Goal: Task Accomplishment & Management: Manage account settings

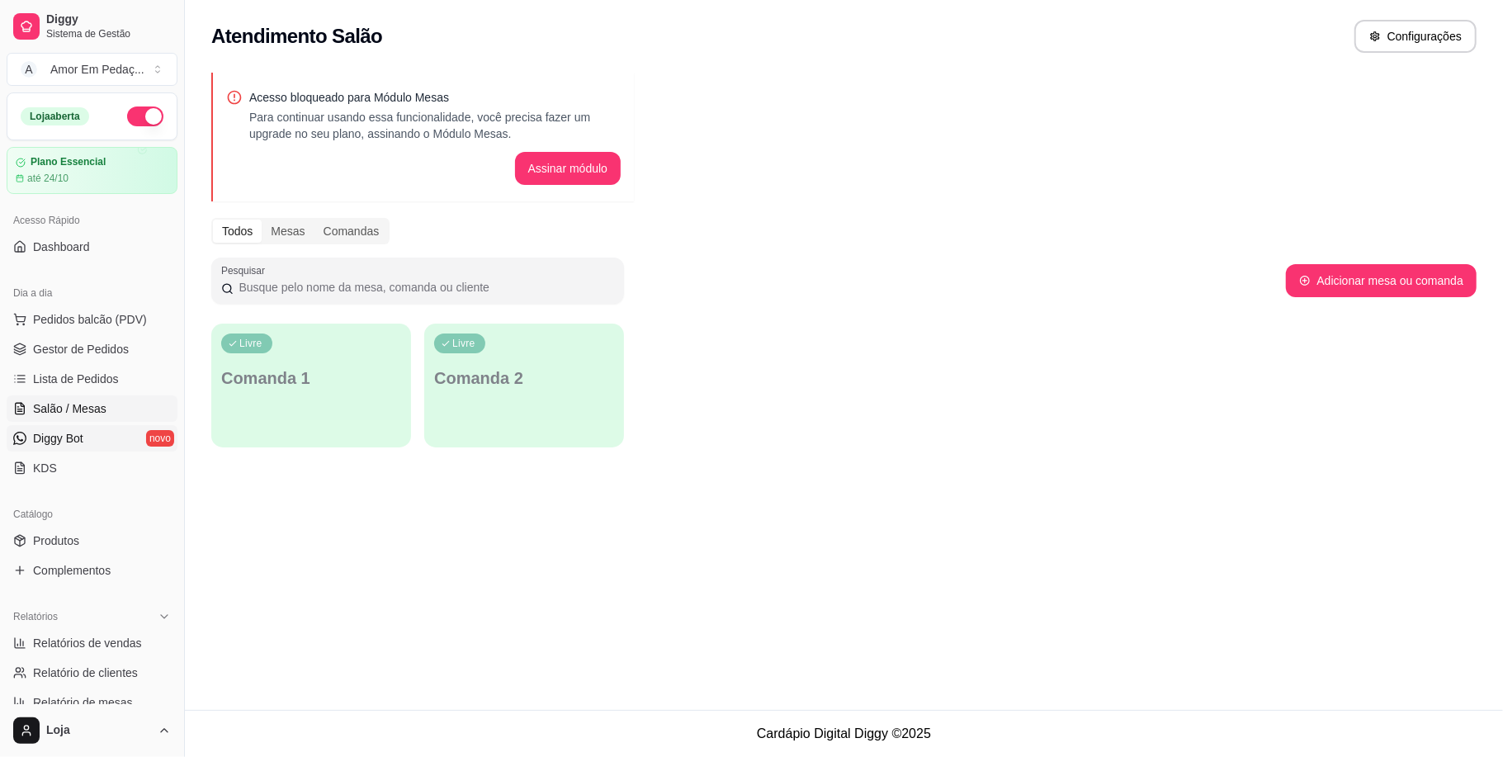
click at [40, 440] on span "Diggy Bot" at bounding box center [58, 438] width 50 height 17
click at [99, 436] on link "Diggy Bot novo" at bounding box center [92, 438] width 171 height 26
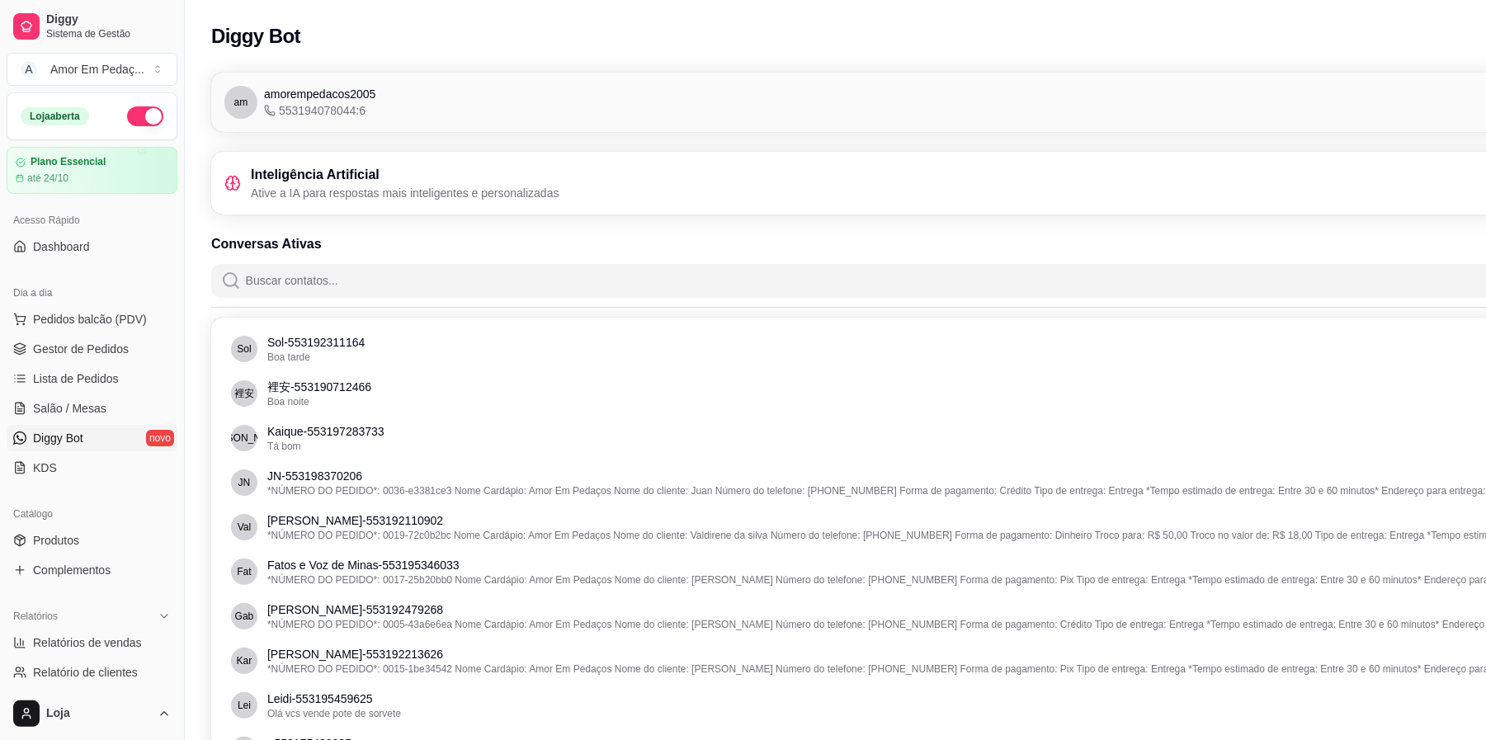
scroll to position [0, 185]
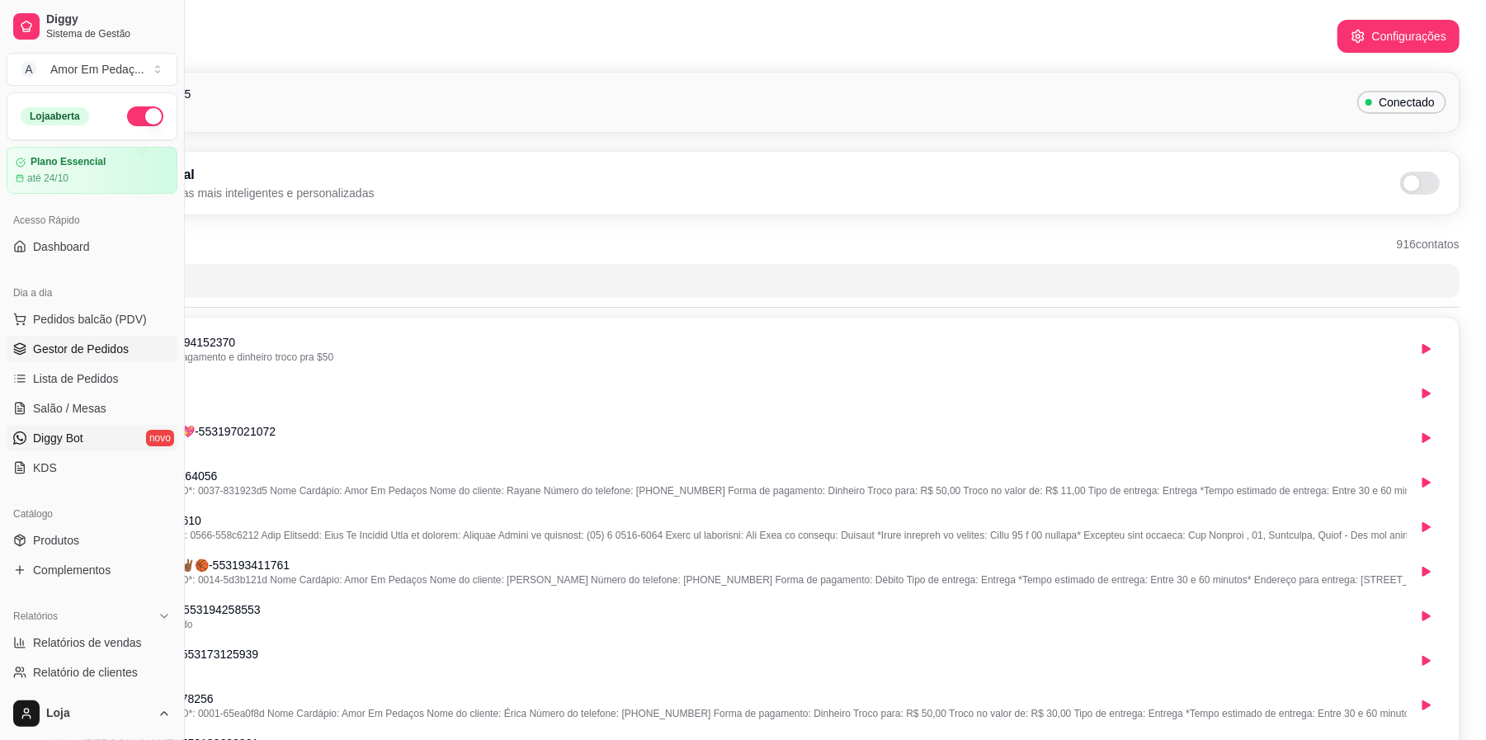
click at [113, 340] on link "Gestor de Pedidos" at bounding box center [92, 349] width 171 height 26
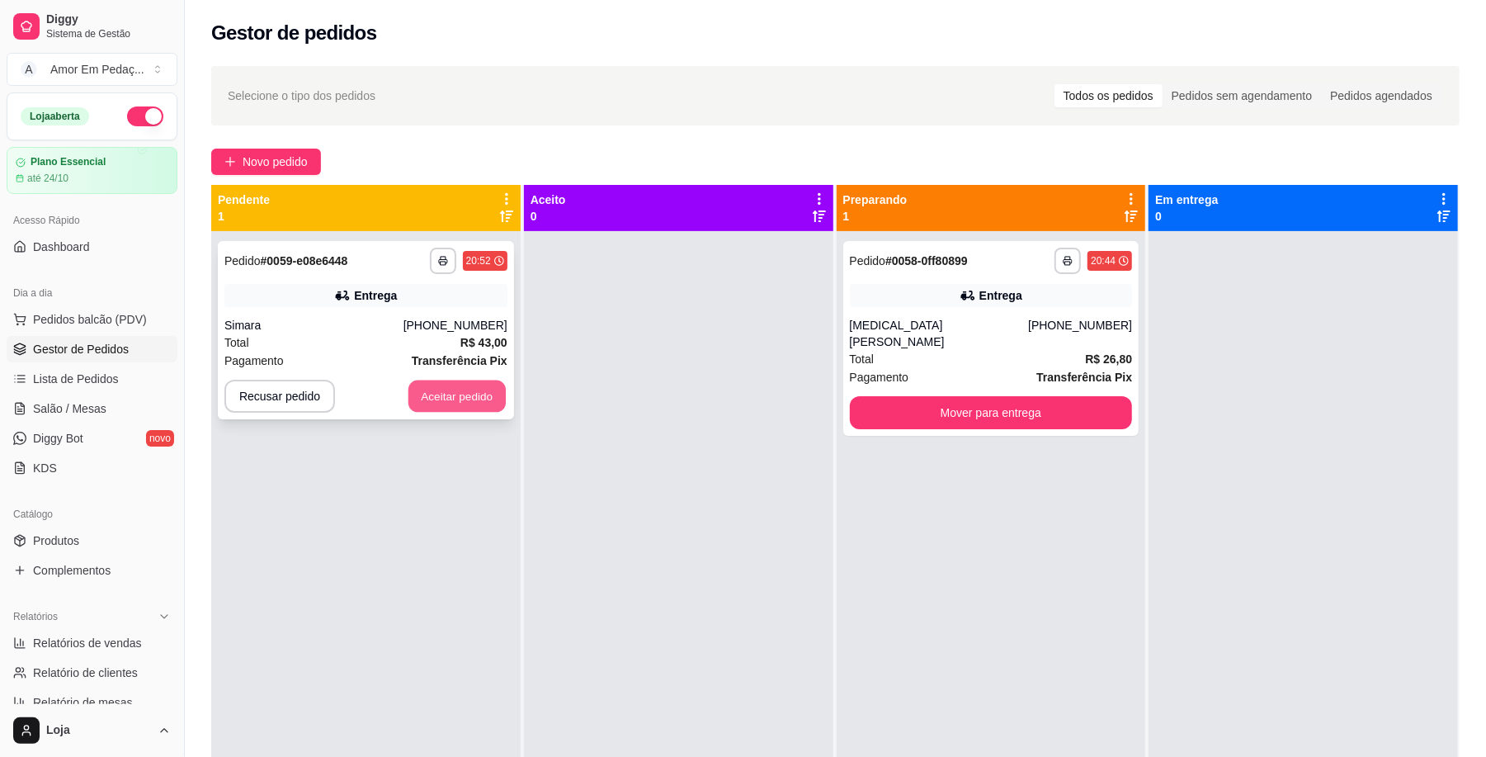
click at [453, 383] on button "Aceitar pedido" at bounding box center [457, 396] width 97 height 32
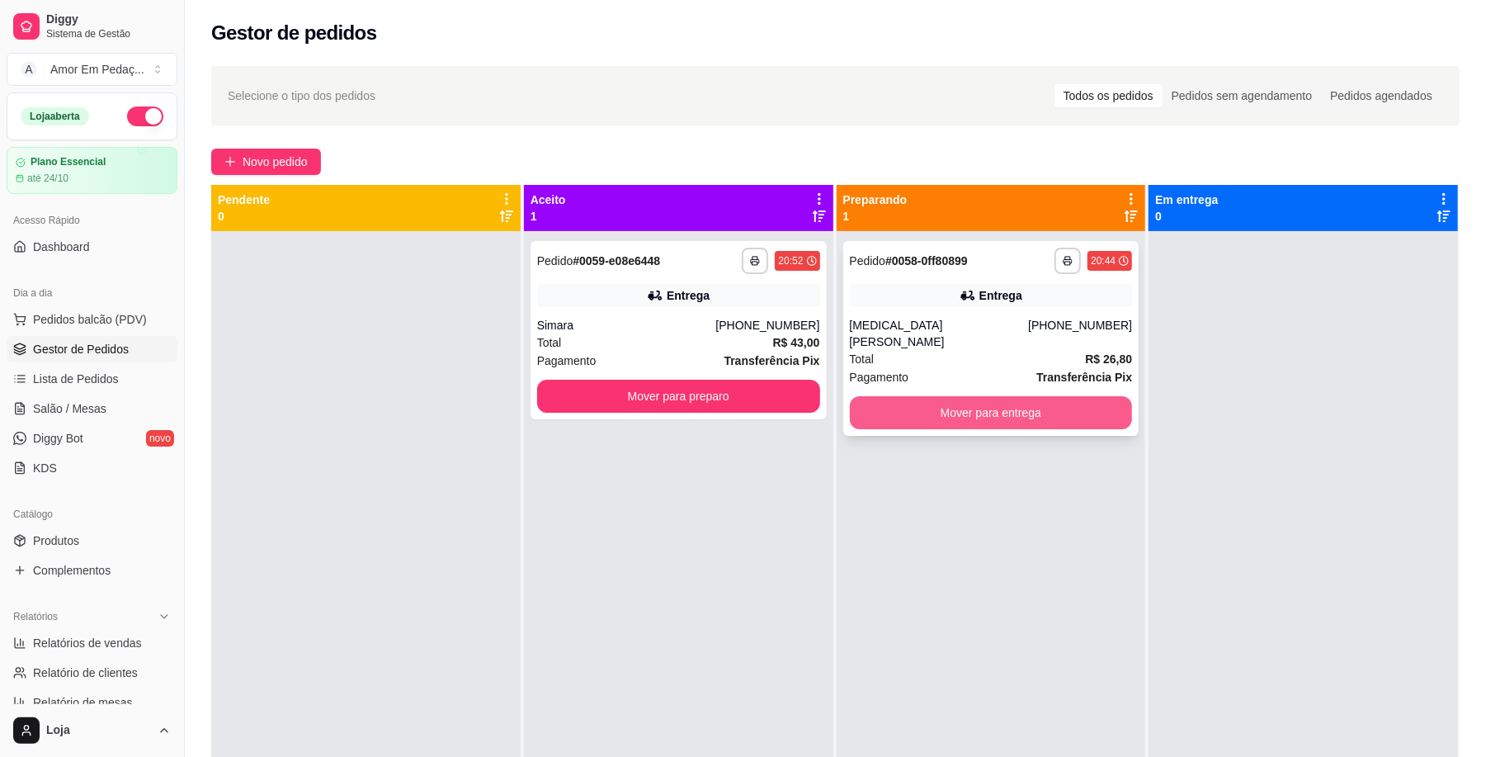
click at [1047, 396] on button "Mover para entrega" at bounding box center [991, 412] width 283 height 33
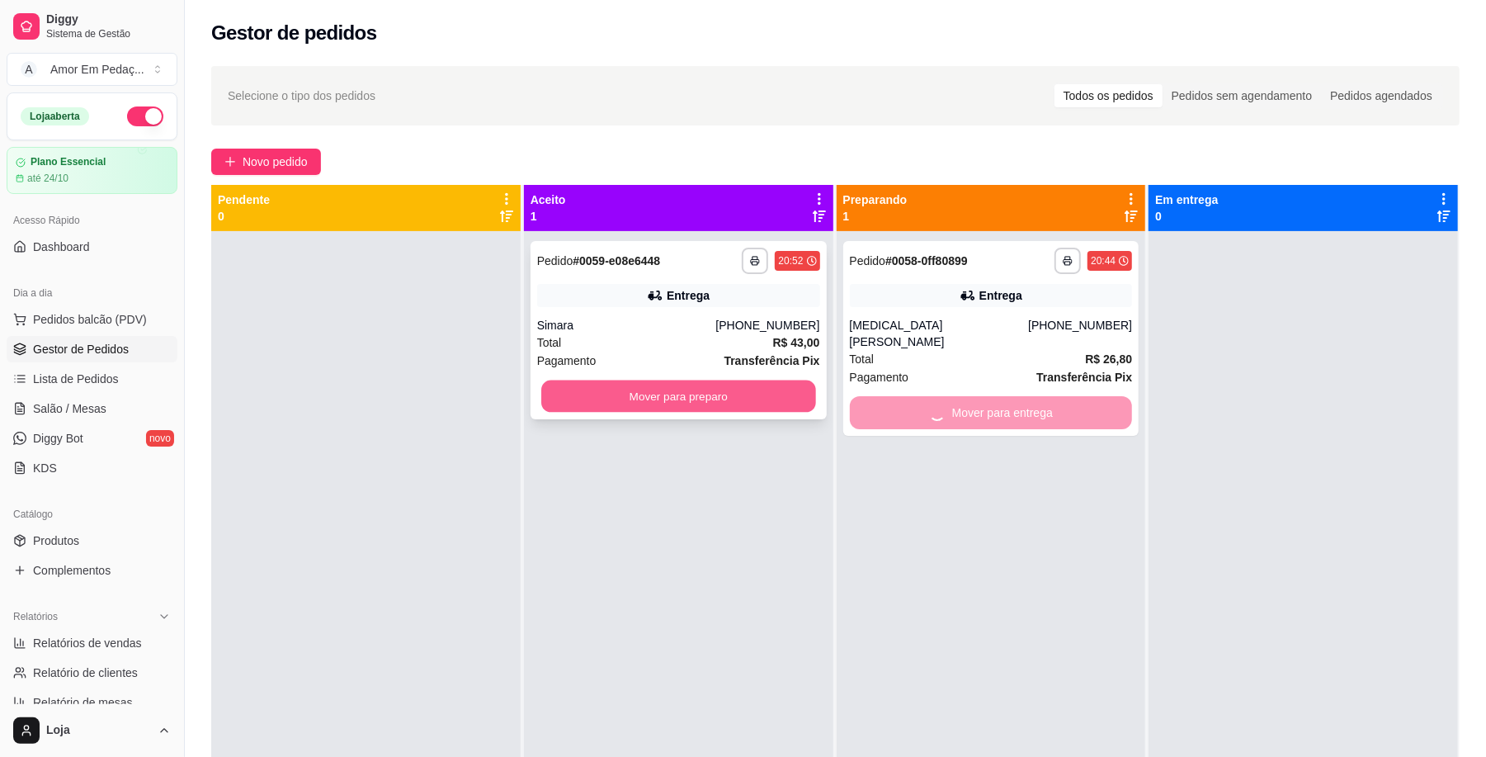
click at [740, 385] on button "Mover para preparo" at bounding box center [678, 396] width 274 height 32
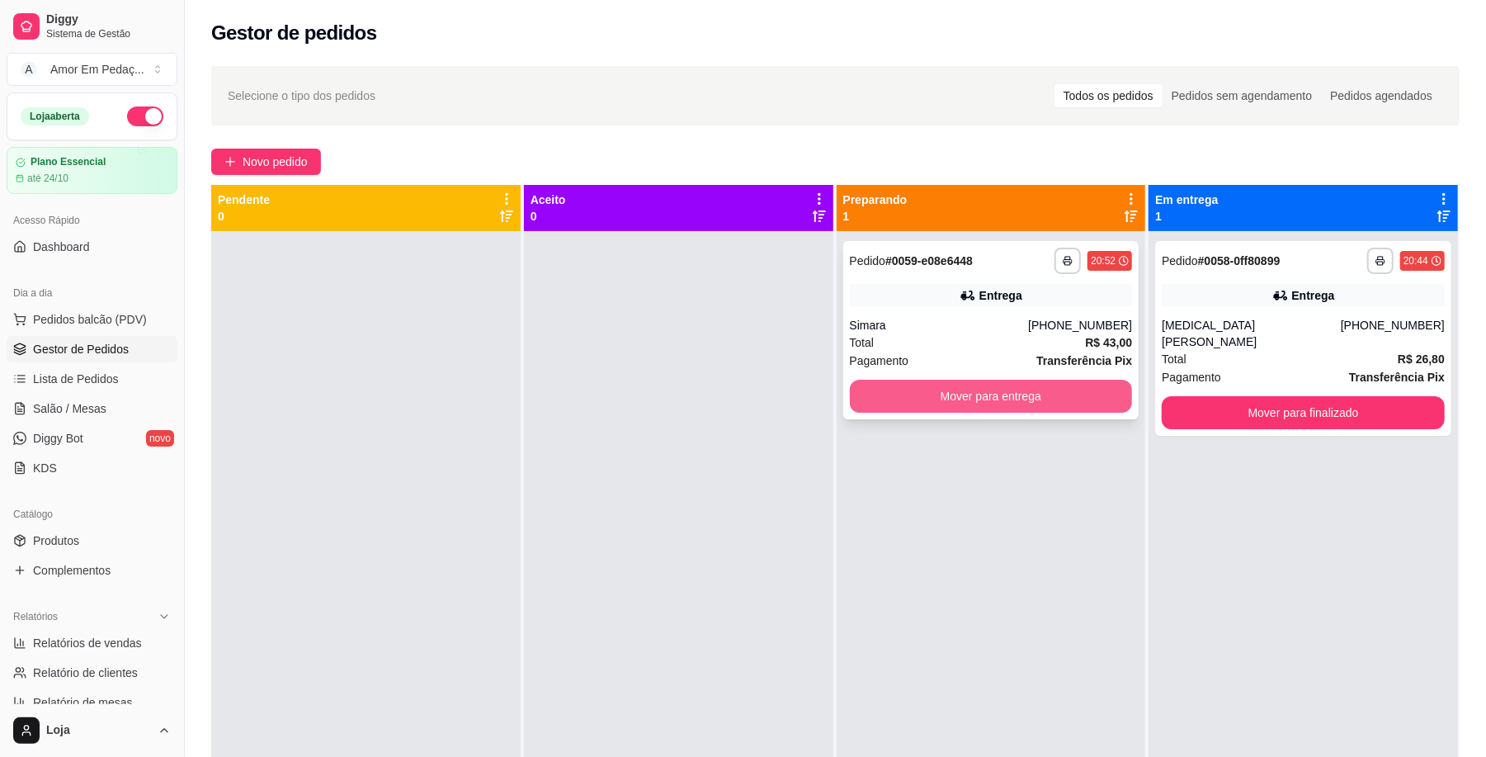
click at [922, 398] on button "Mover para entrega" at bounding box center [991, 396] width 283 height 33
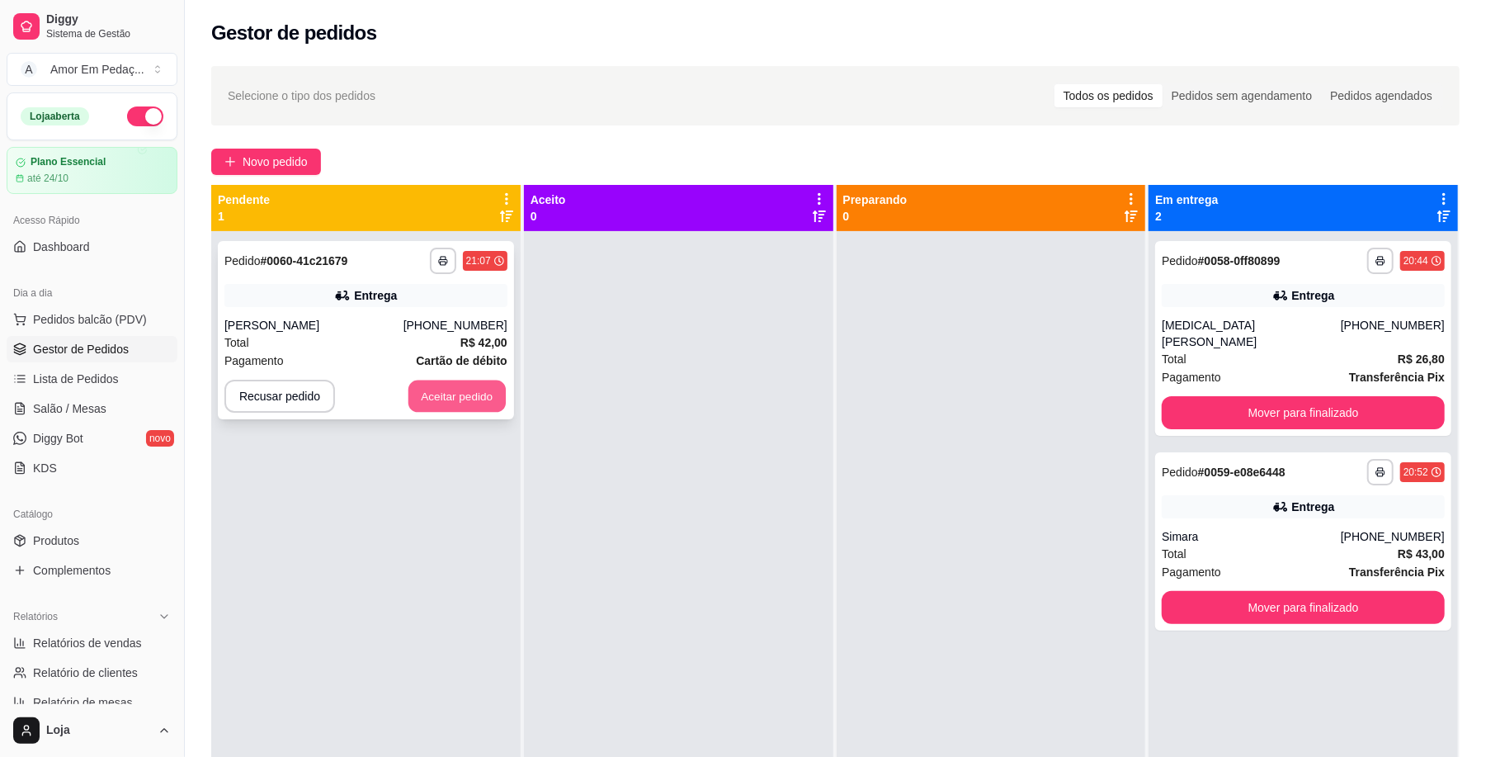
click at [462, 404] on button "Aceitar pedido" at bounding box center [457, 396] width 97 height 32
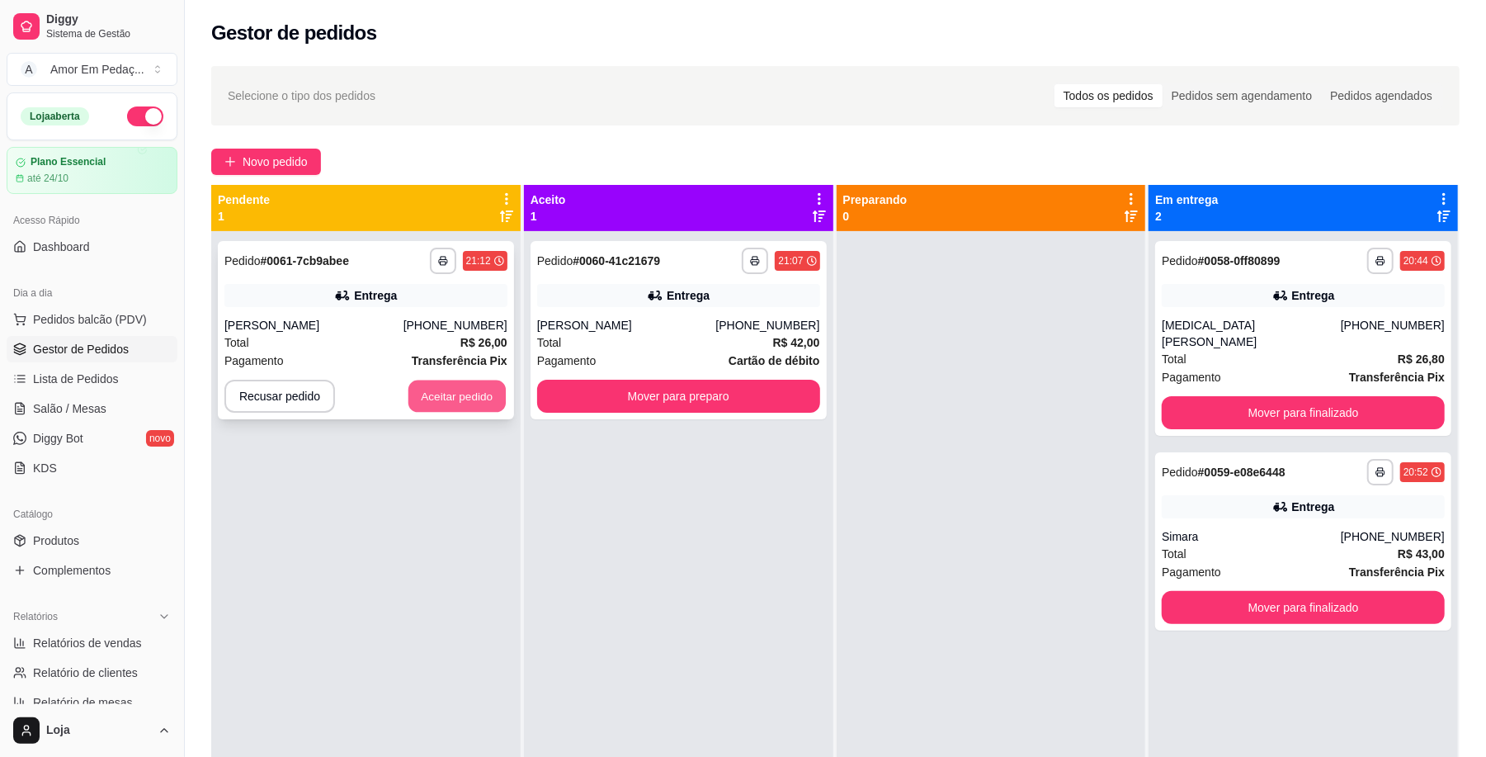
click at [444, 384] on button "Aceitar pedido" at bounding box center [457, 396] width 97 height 32
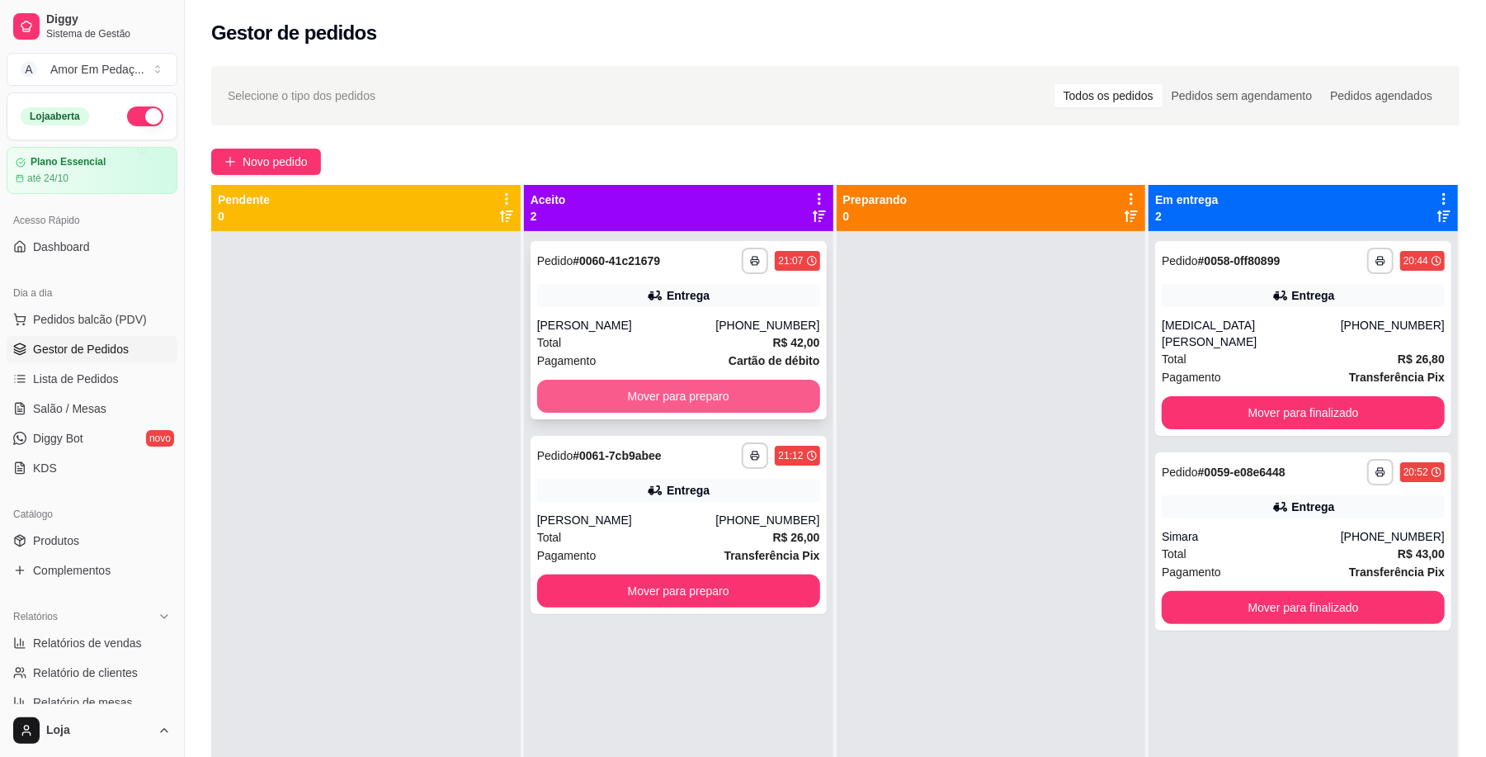
click at [725, 398] on button "Mover para preparo" at bounding box center [678, 396] width 283 height 33
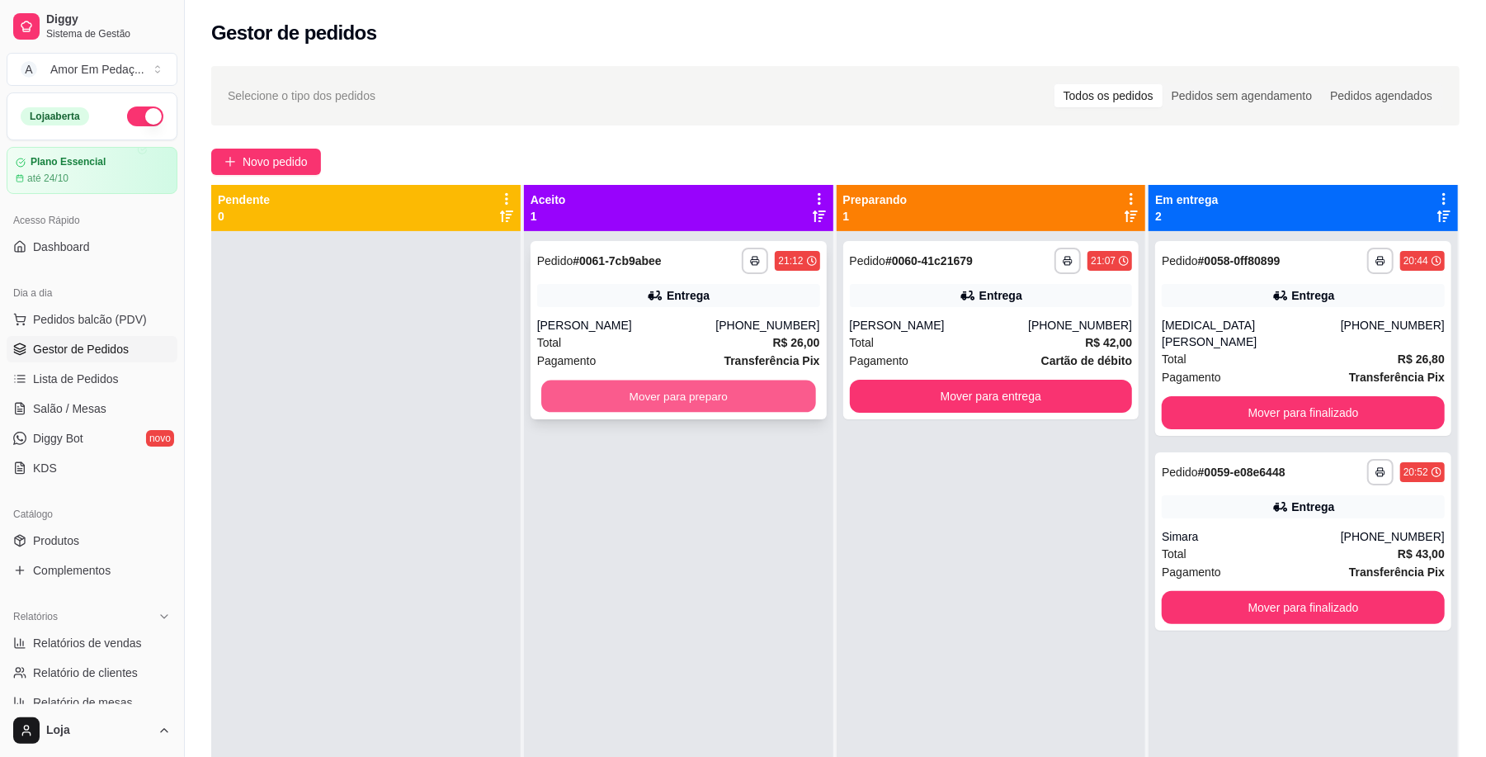
click at [777, 396] on button "Mover para preparo" at bounding box center [678, 396] width 274 height 32
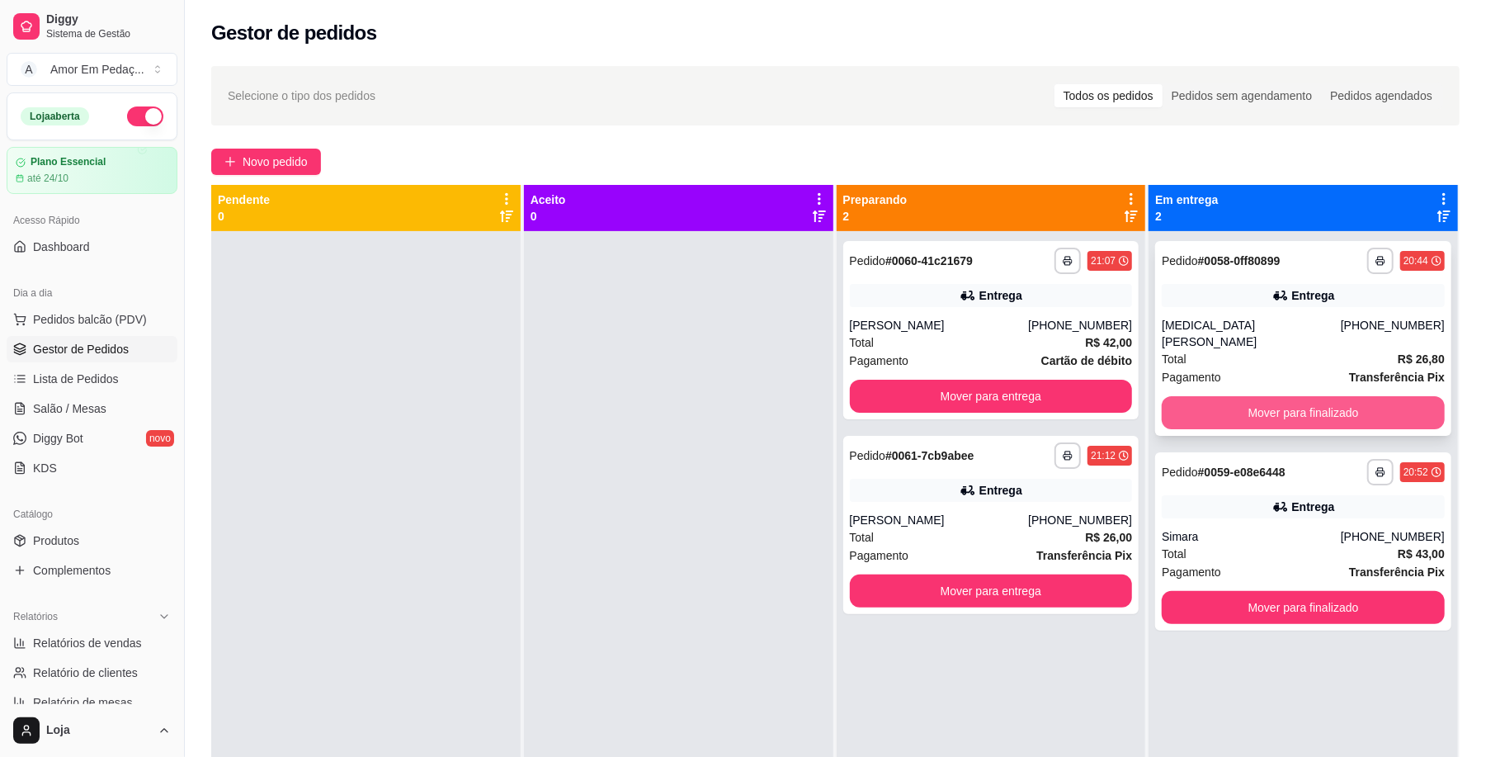
click at [1301, 408] on button "Mover para finalizado" at bounding box center [1303, 412] width 283 height 33
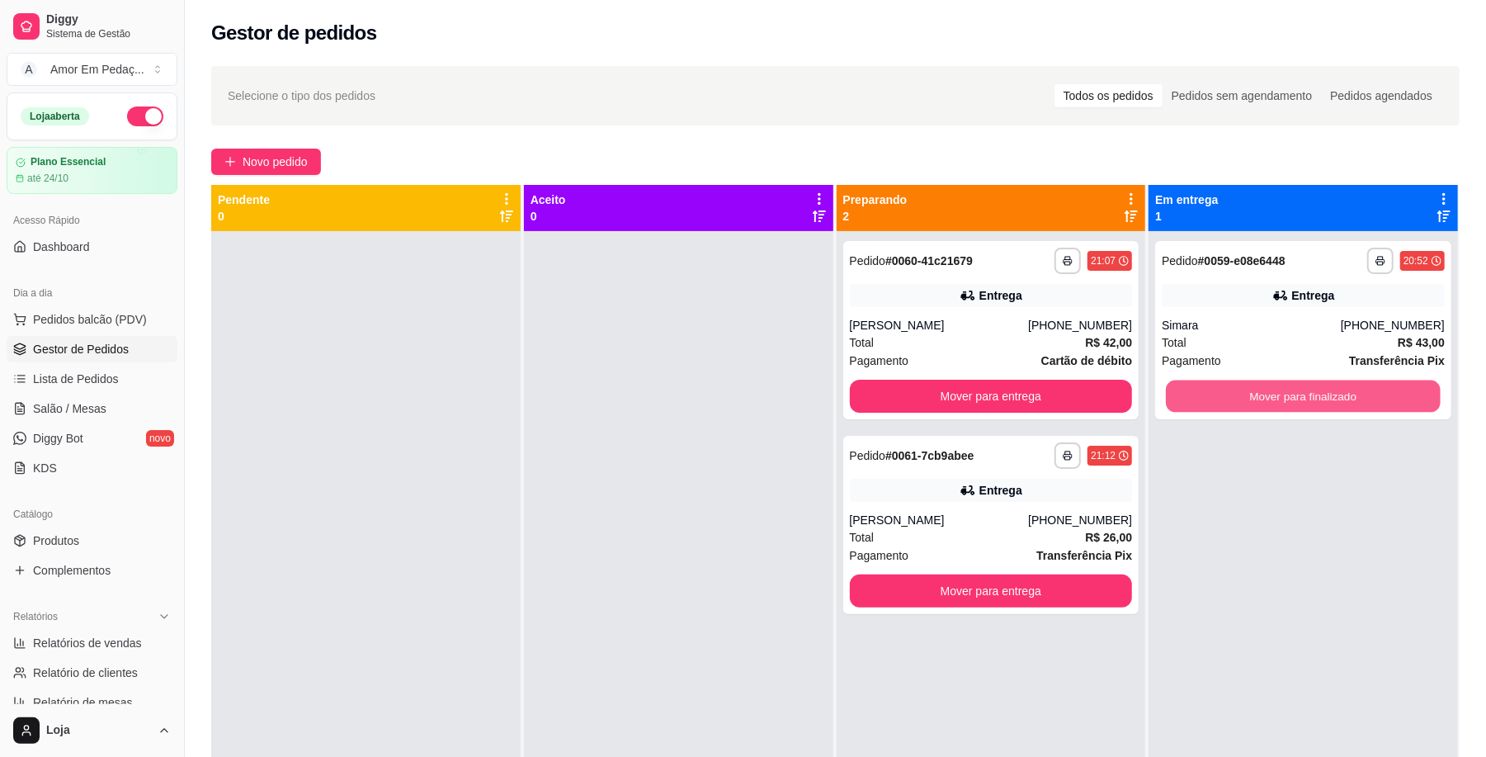
click at [1301, 408] on button "Mover para finalizado" at bounding box center [1303, 396] width 274 height 32
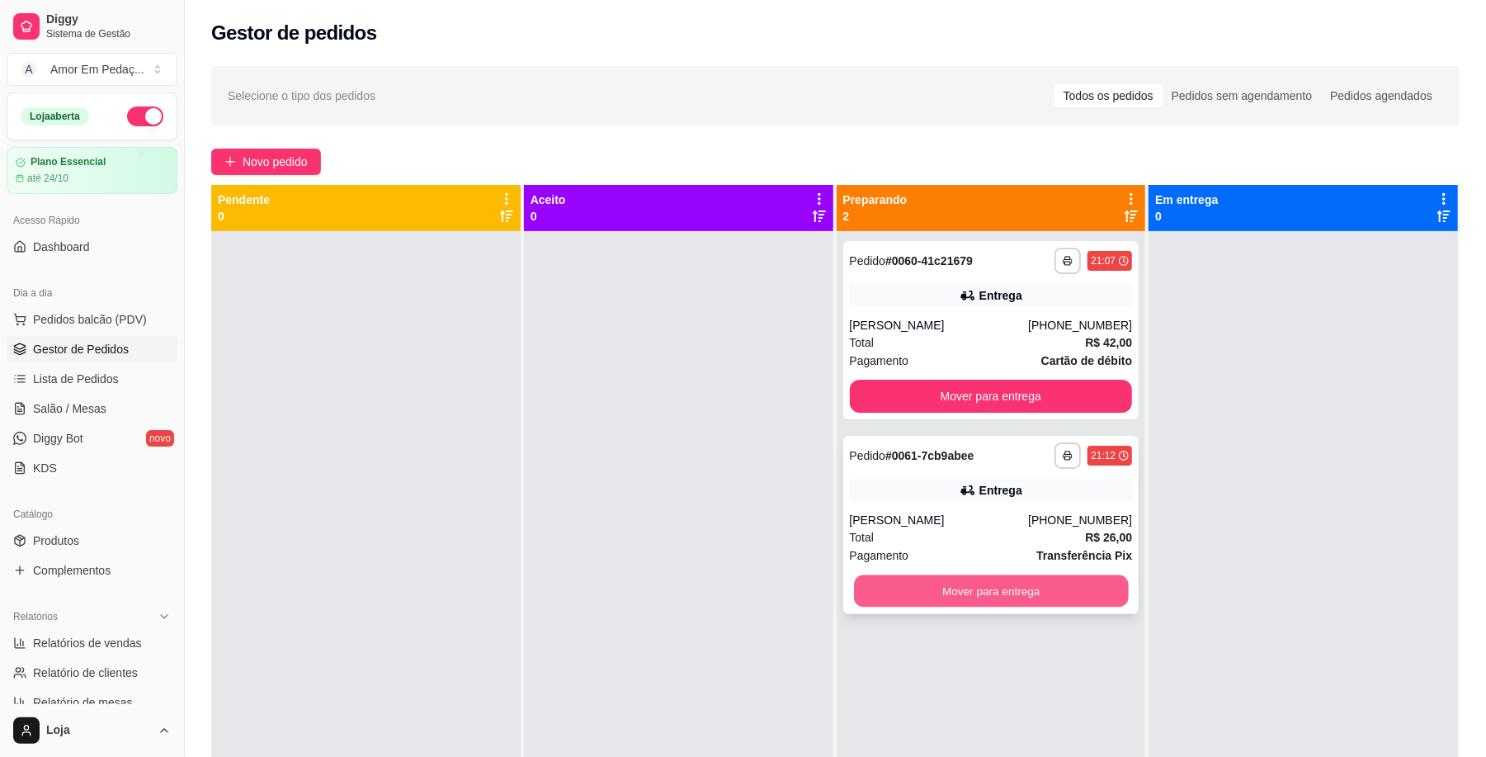
click at [985, 595] on button "Mover para entrega" at bounding box center [991, 591] width 274 height 32
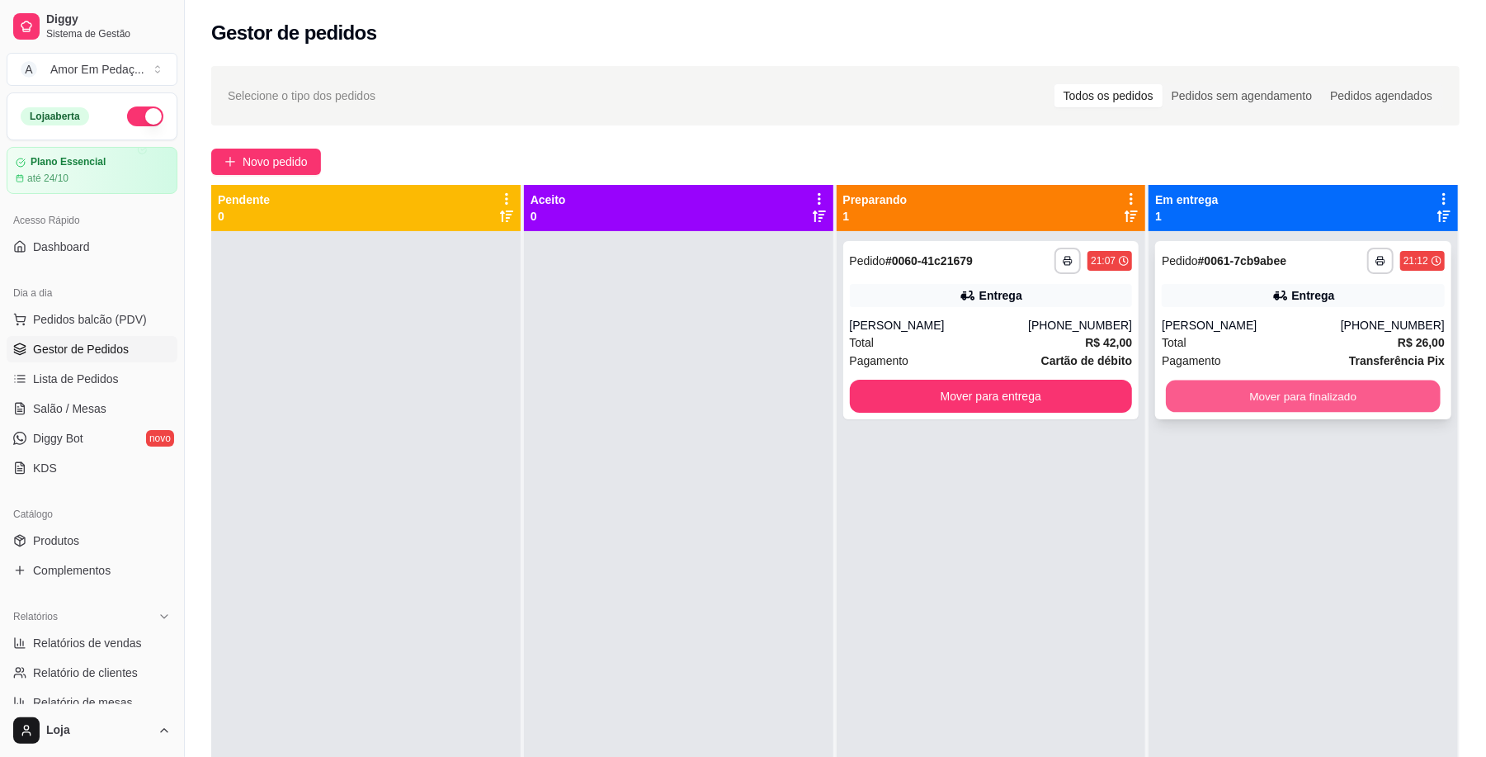
click at [1219, 401] on button "Mover para finalizado" at bounding box center [1303, 396] width 274 height 32
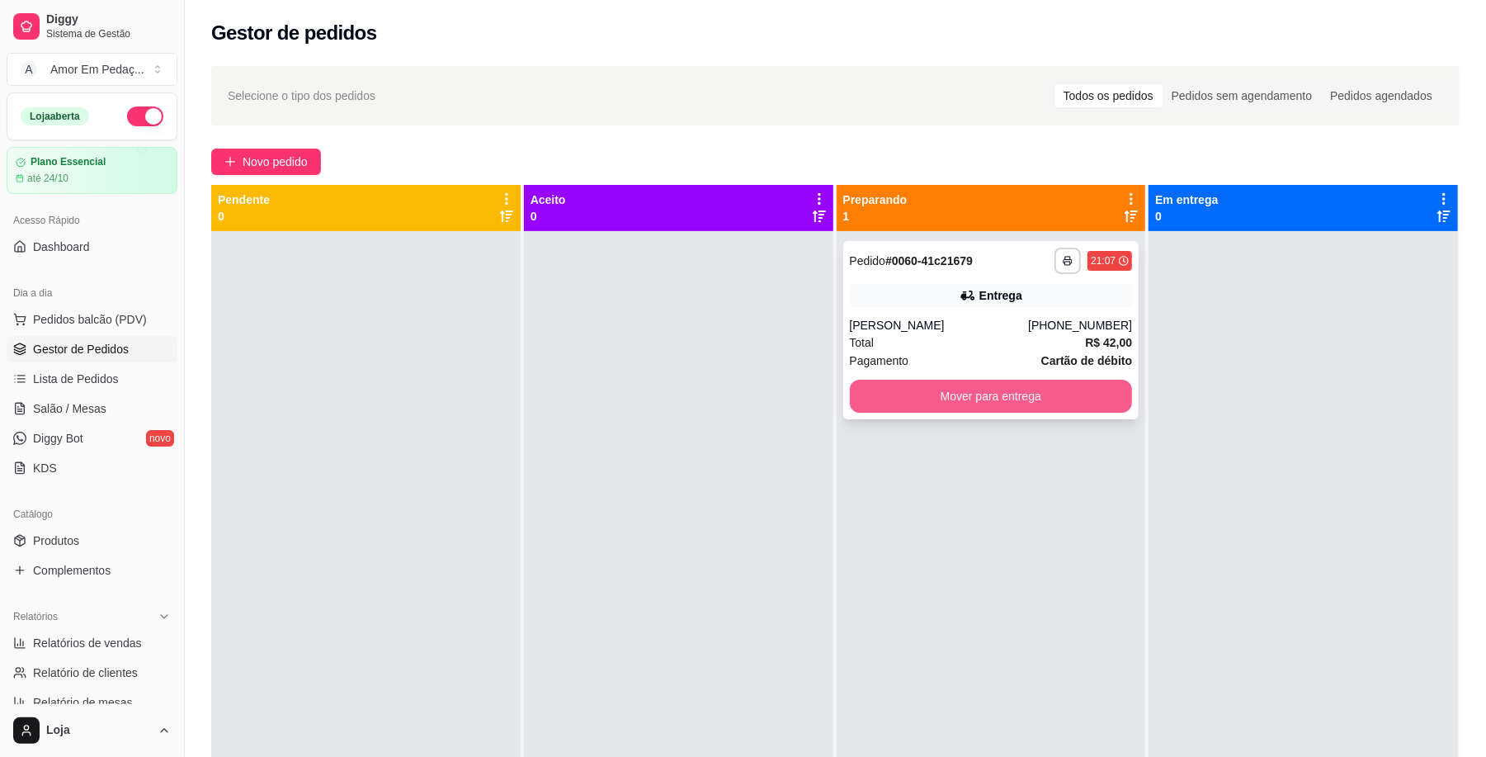
click at [1074, 407] on button "Mover para entrega" at bounding box center [991, 396] width 283 height 33
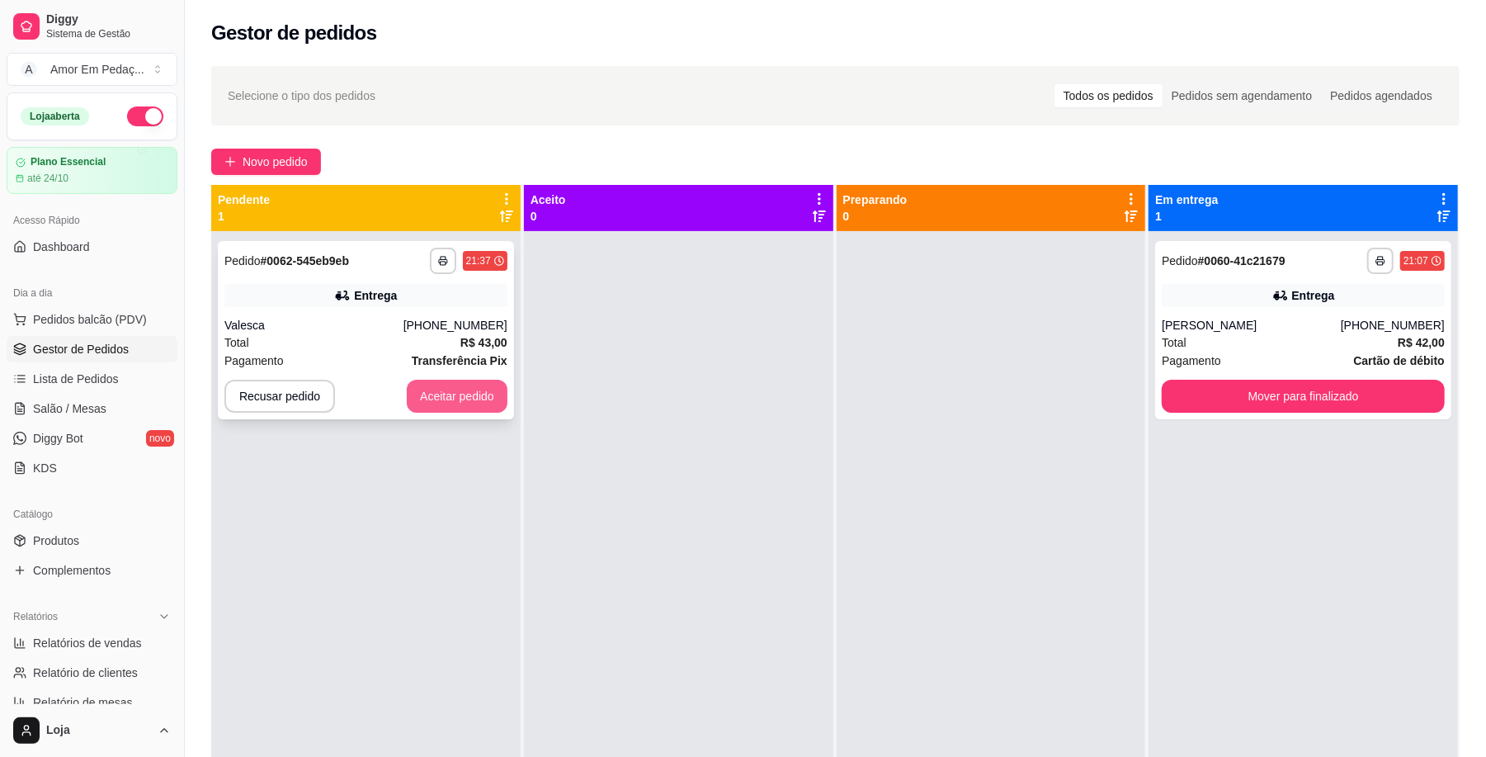
click at [459, 399] on button "Aceitar pedido" at bounding box center [457, 396] width 101 height 33
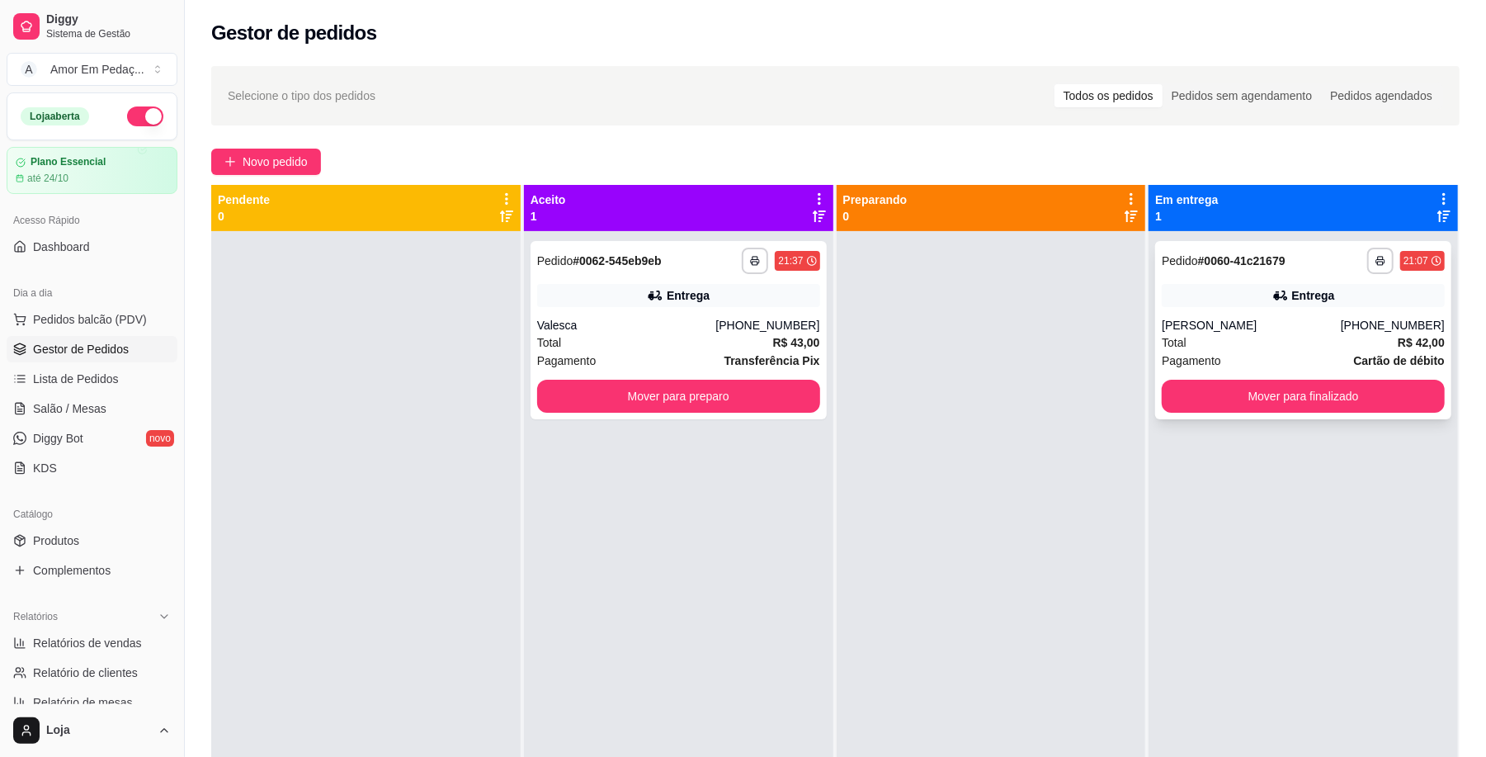
click at [1285, 324] on div "[PERSON_NAME]" at bounding box center [1251, 325] width 179 height 17
click at [757, 396] on button "Mover para preparo" at bounding box center [678, 396] width 274 height 32
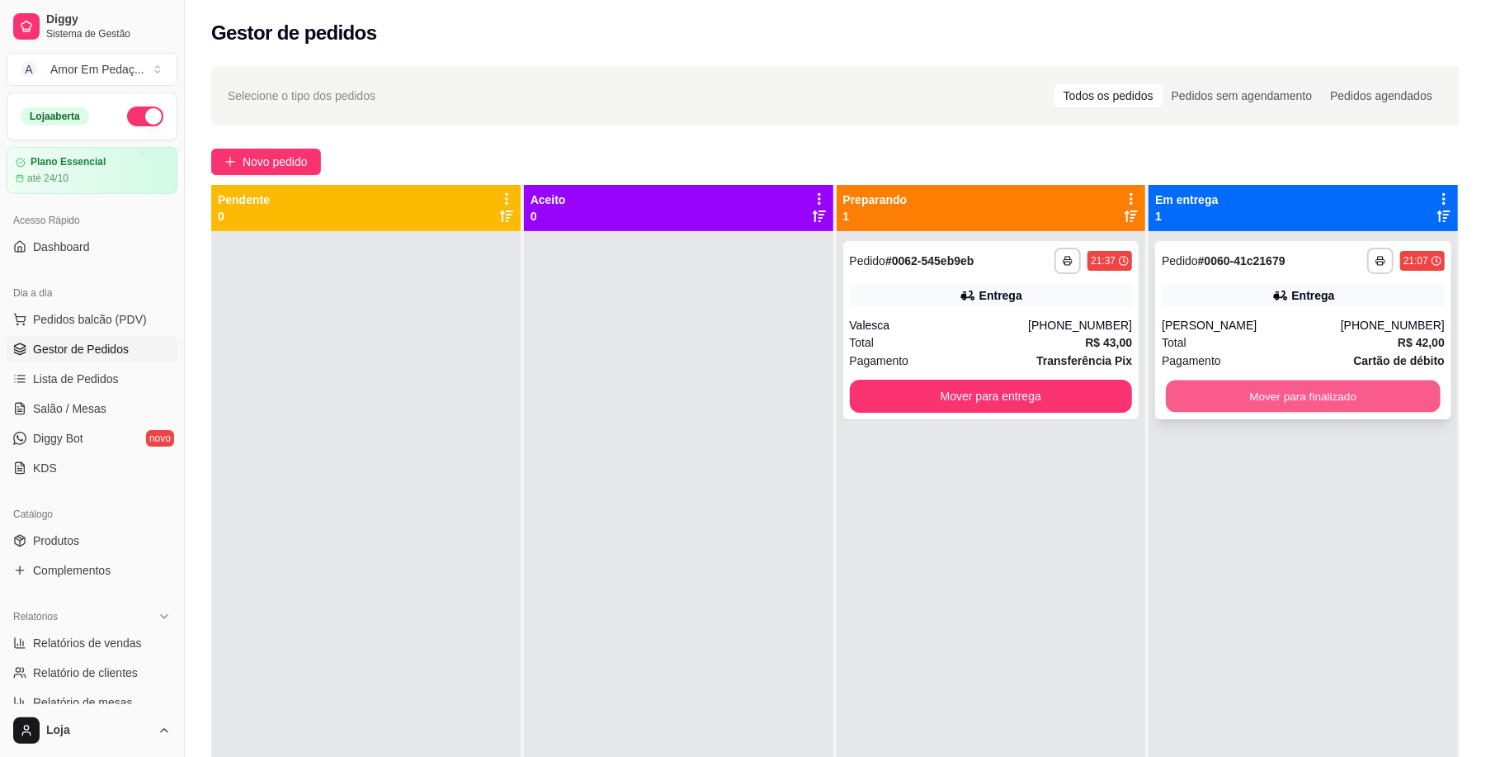
click at [1308, 387] on button "Mover para finalizado" at bounding box center [1303, 396] width 274 height 32
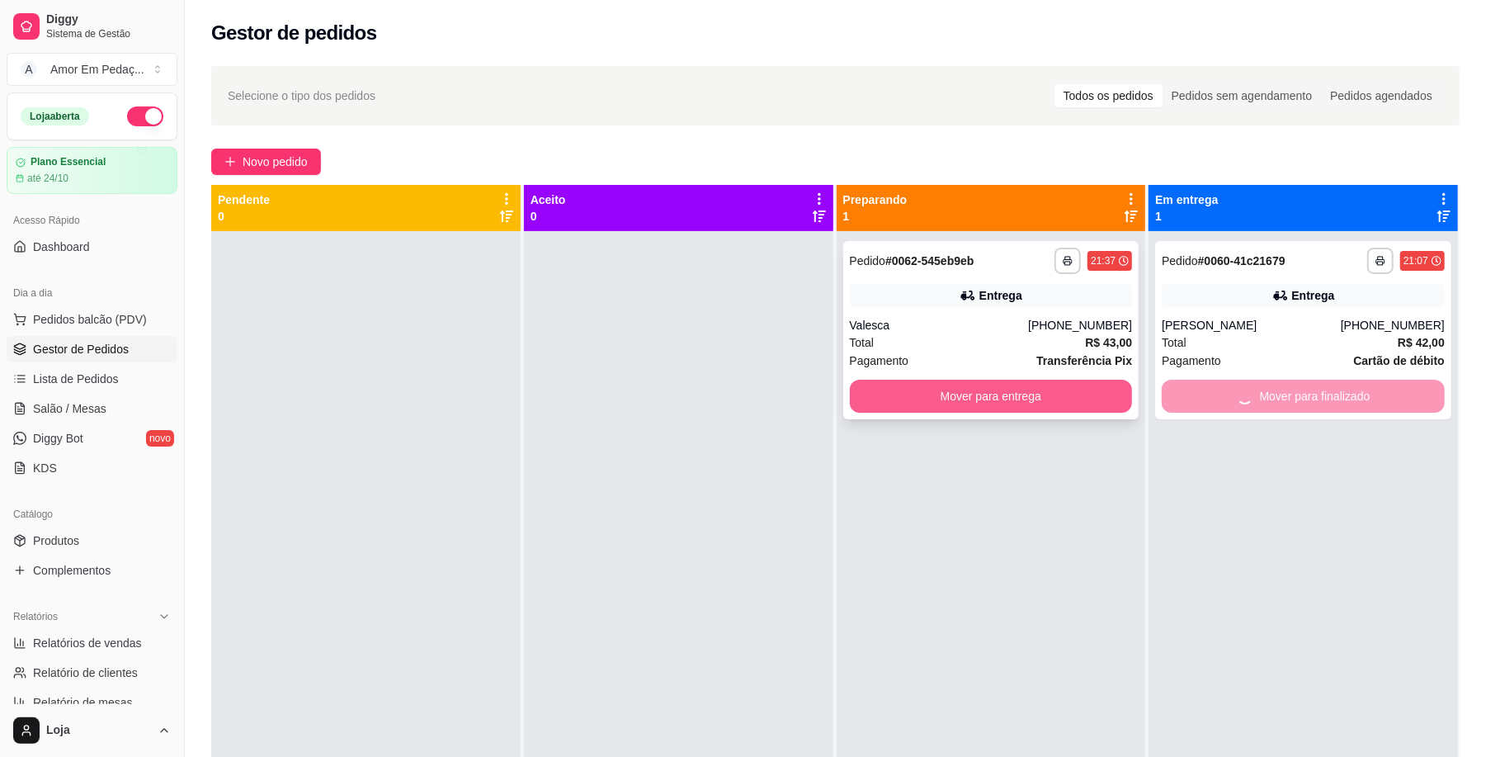
click at [1076, 390] on button "Mover para entrega" at bounding box center [991, 396] width 283 height 33
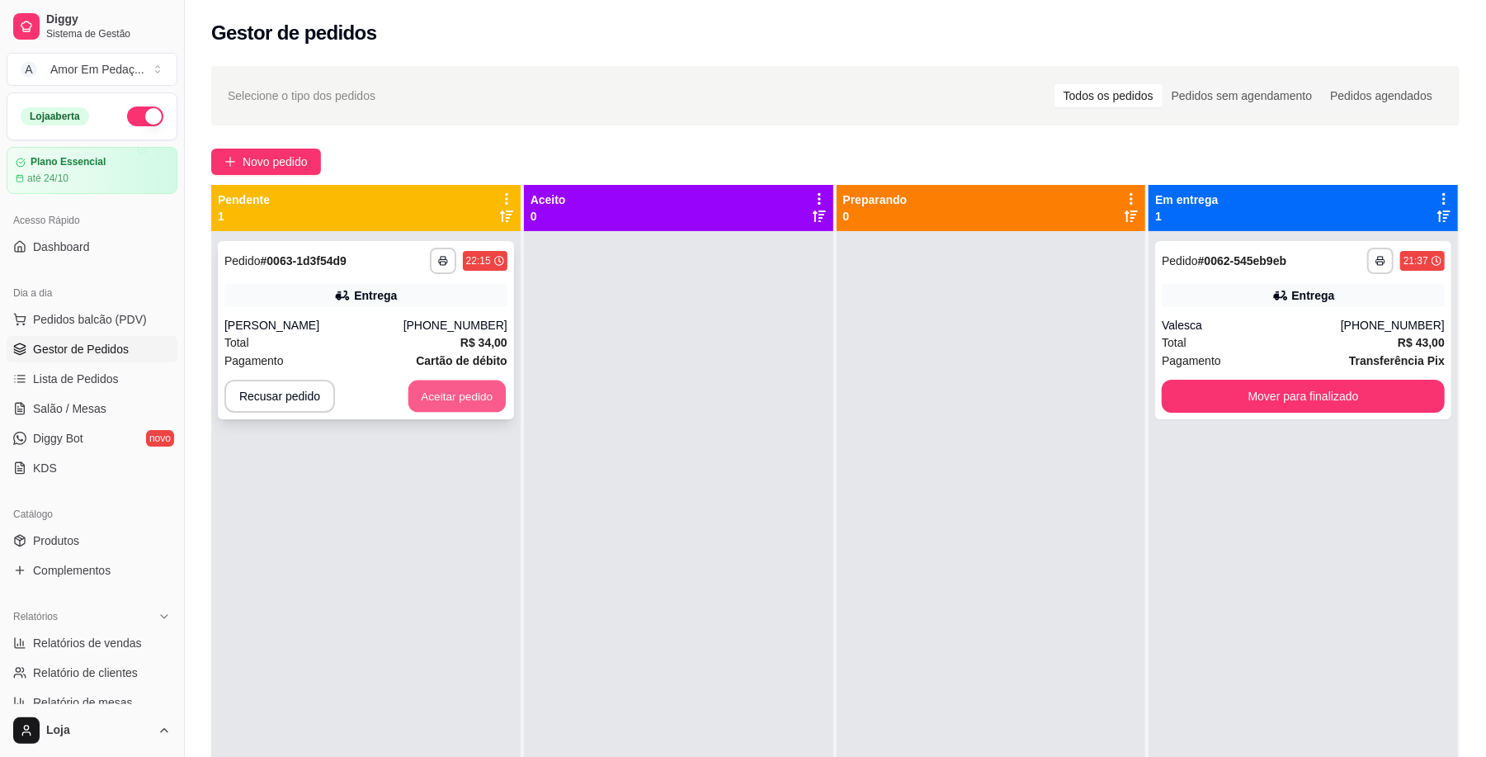
click at [444, 380] on button "Aceitar pedido" at bounding box center [457, 396] width 97 height 32
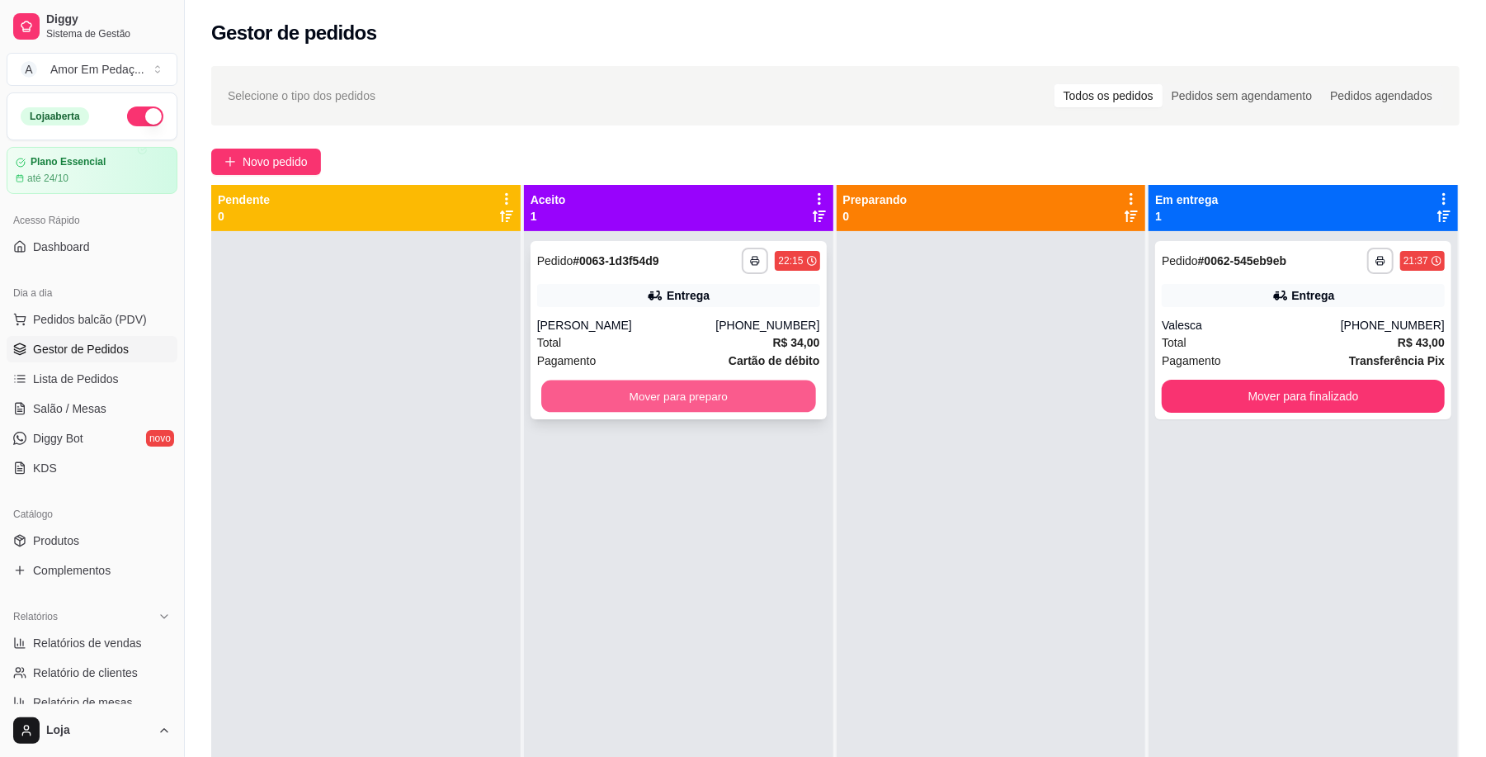
click at [701, 381] on button "Mover para preparo" at bounding box center [678, 396] width 274 height 32
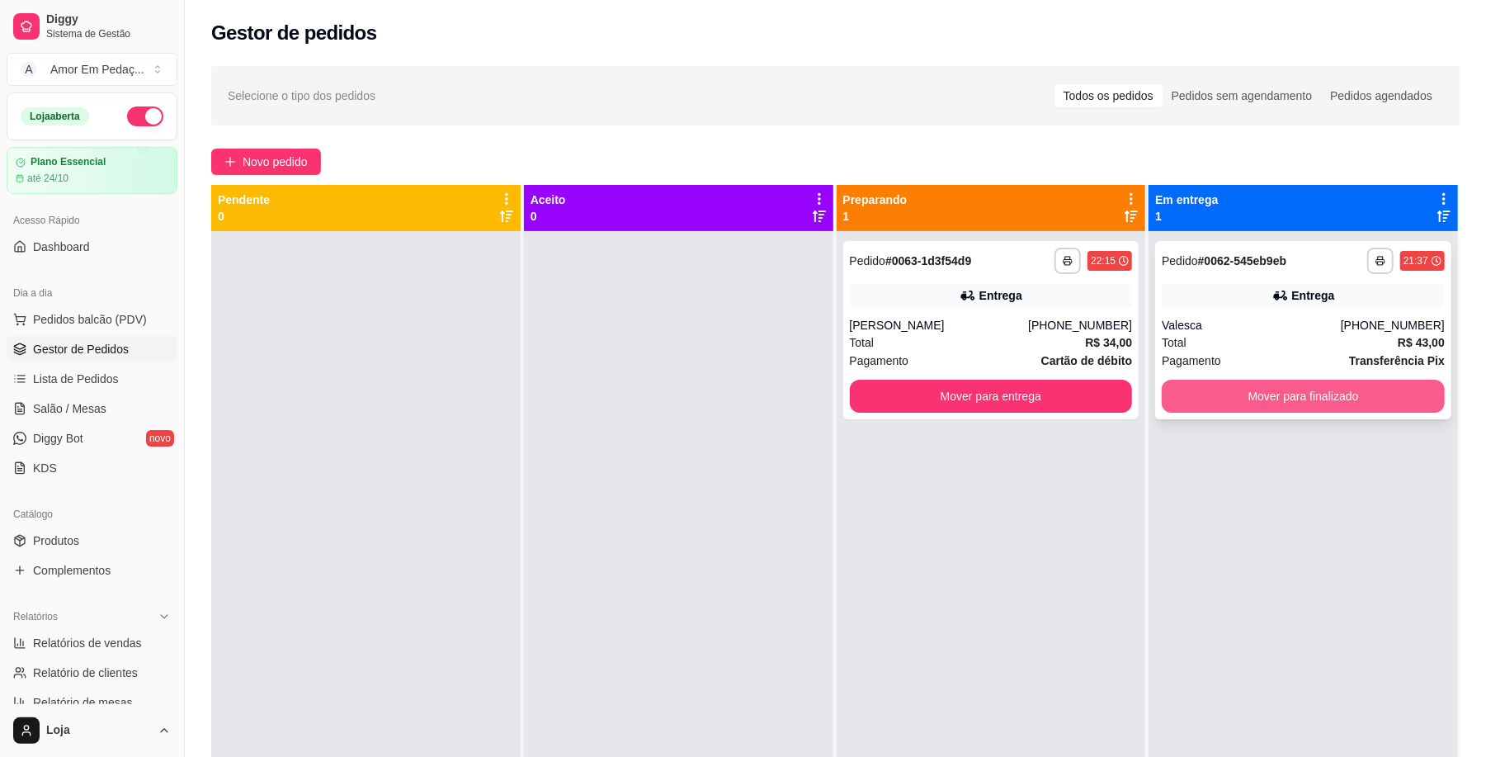
click at [1296, 400] on button "Mover para finalizado" at bounding box center [1303, 396] width 283 height 33
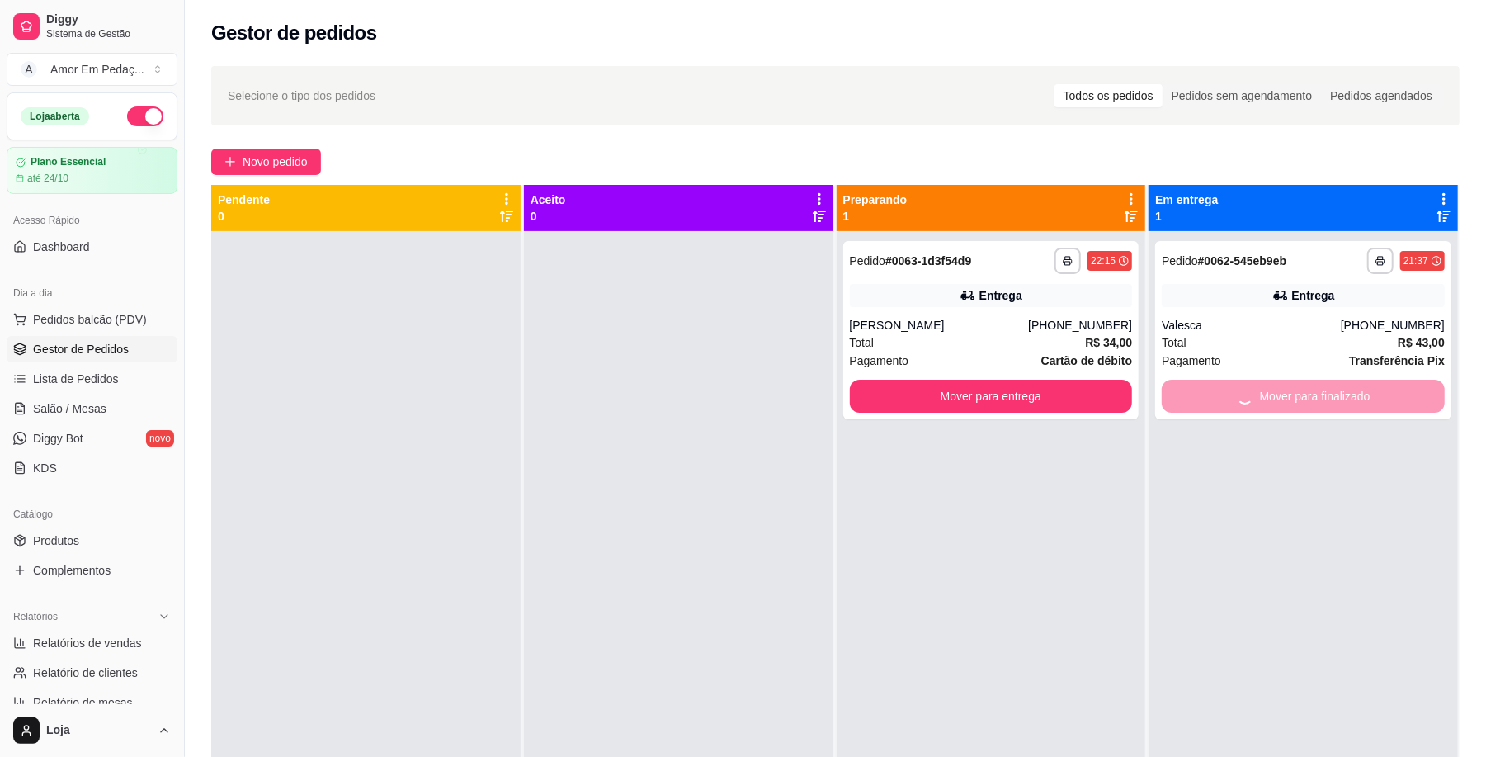
click at [1348, 556] on div "**********" at bounding box center [1304, 609] width 310 height 757
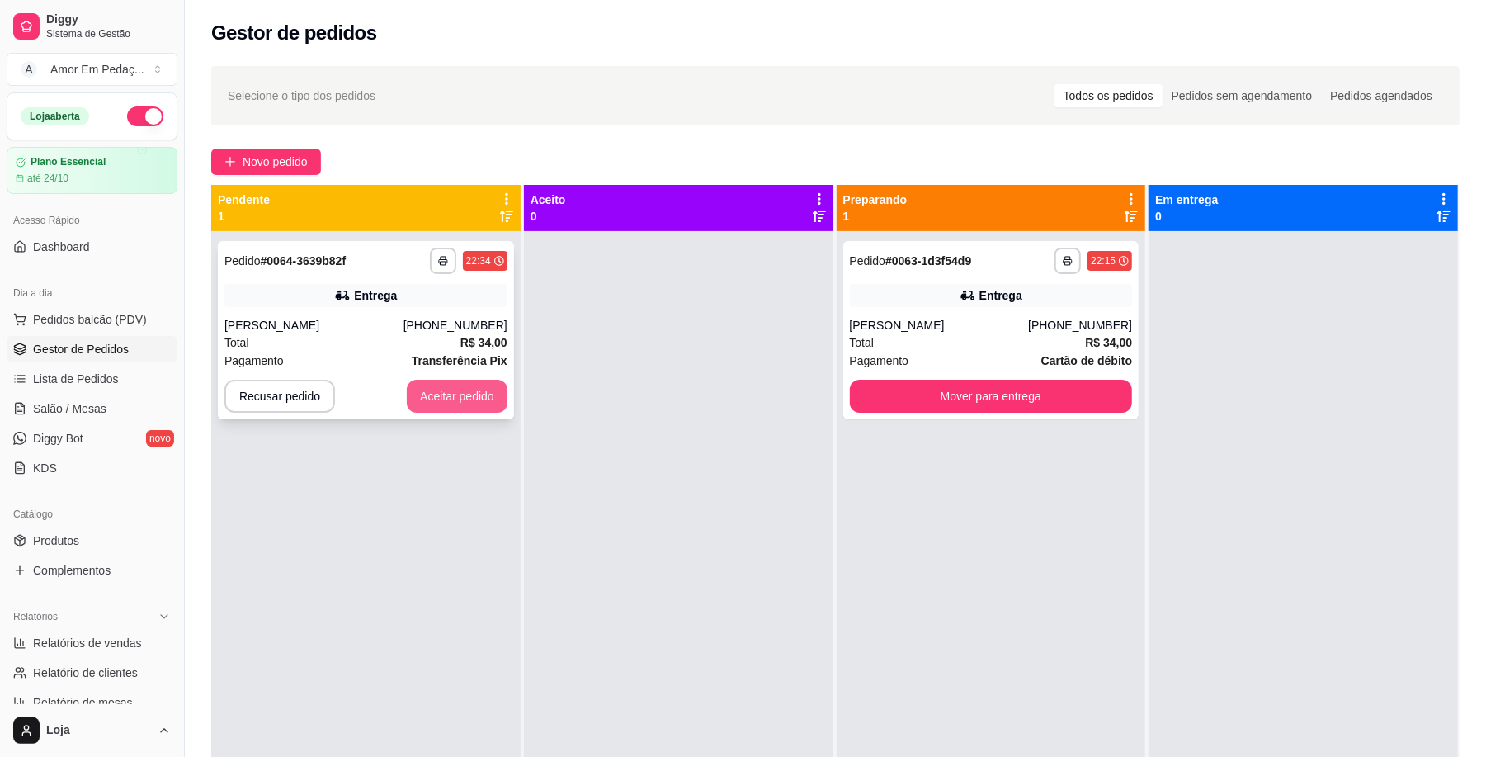
click at [447, 387] on button "Aceitar pedido" at bounding box center [457, 396] width 101 height 33
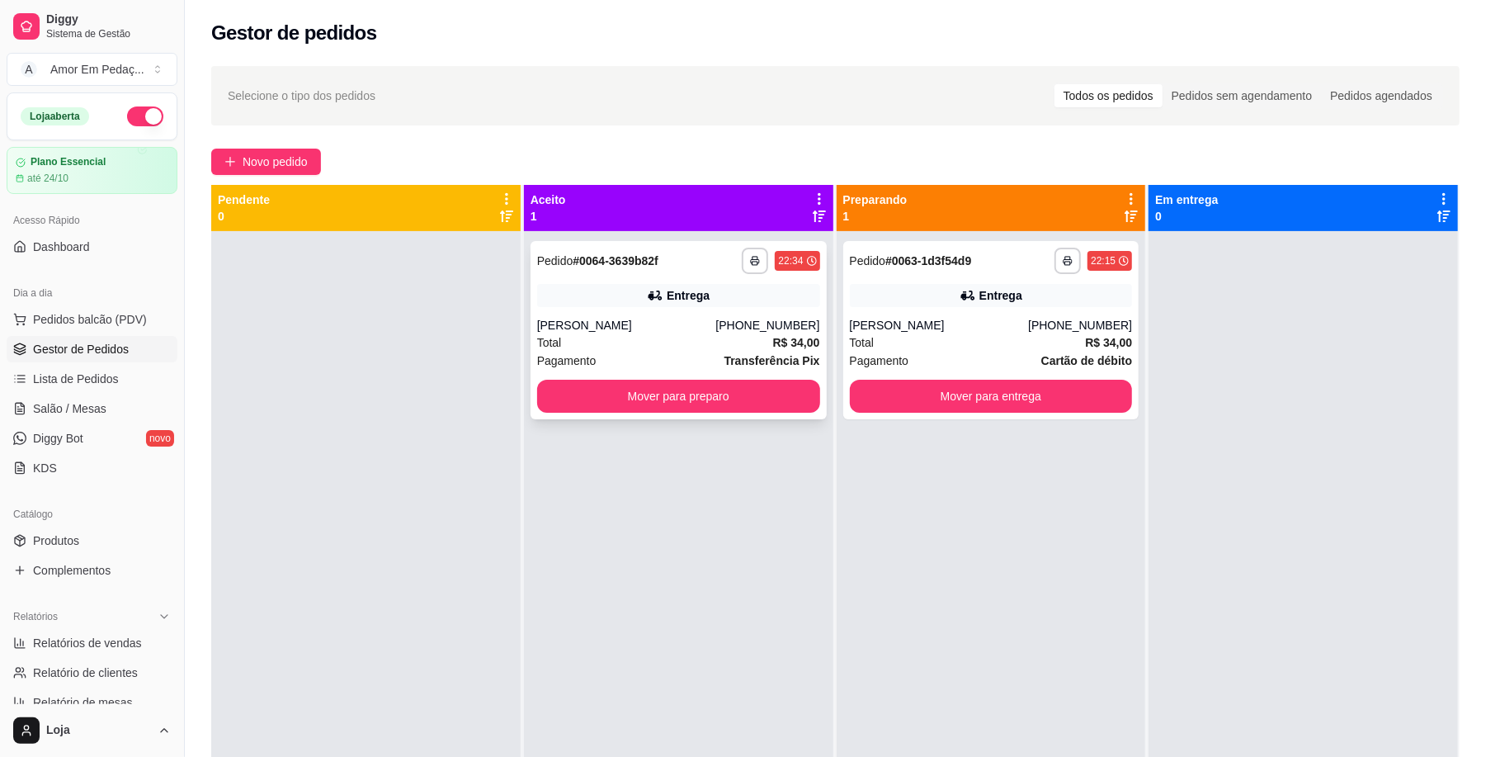
click at [707, 297] on div "Entrega" at bounding box center [678, 295] width 283 height 23
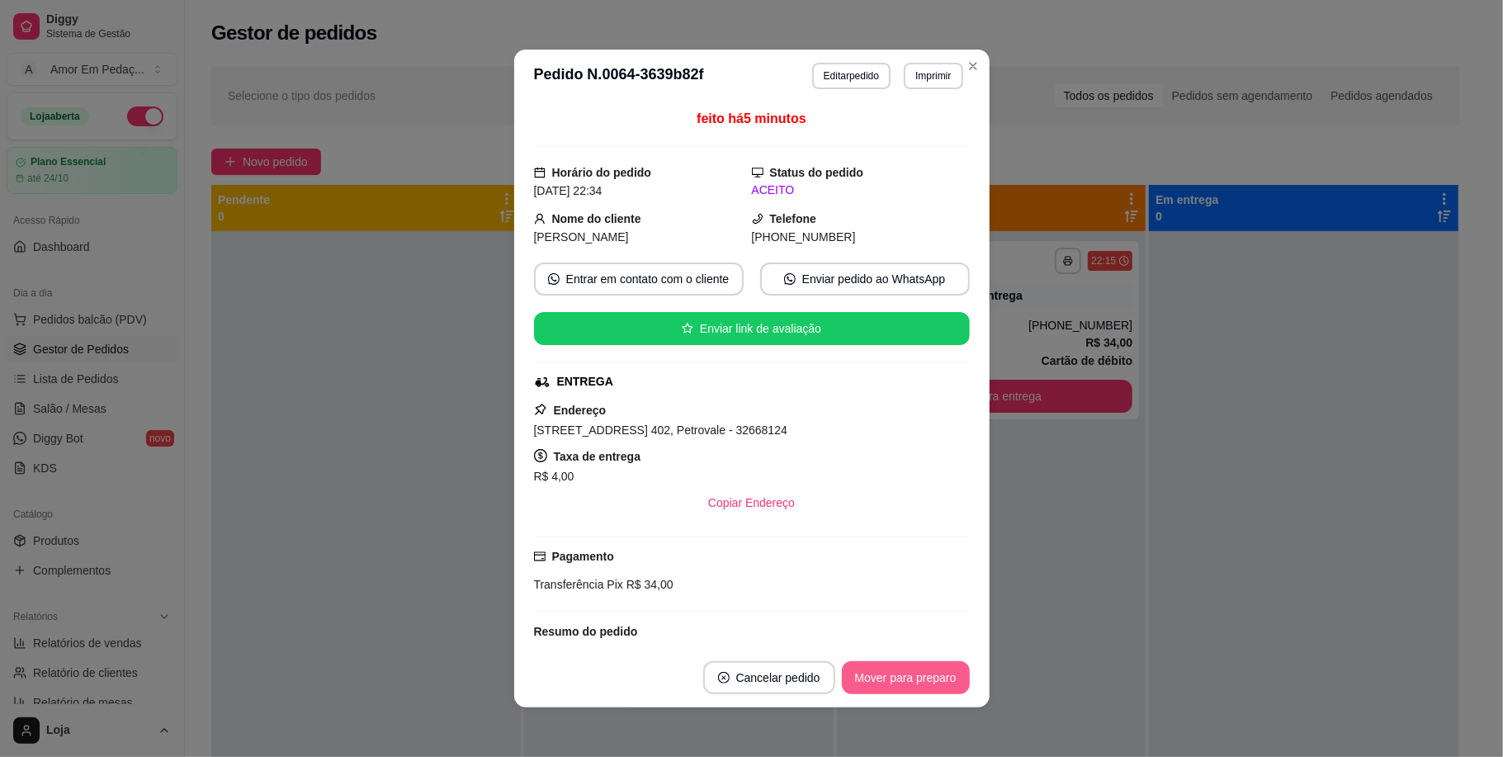
click at [911, 672] on button "Mover para preparo" at bounding box center [906, 677] width 128 height 33
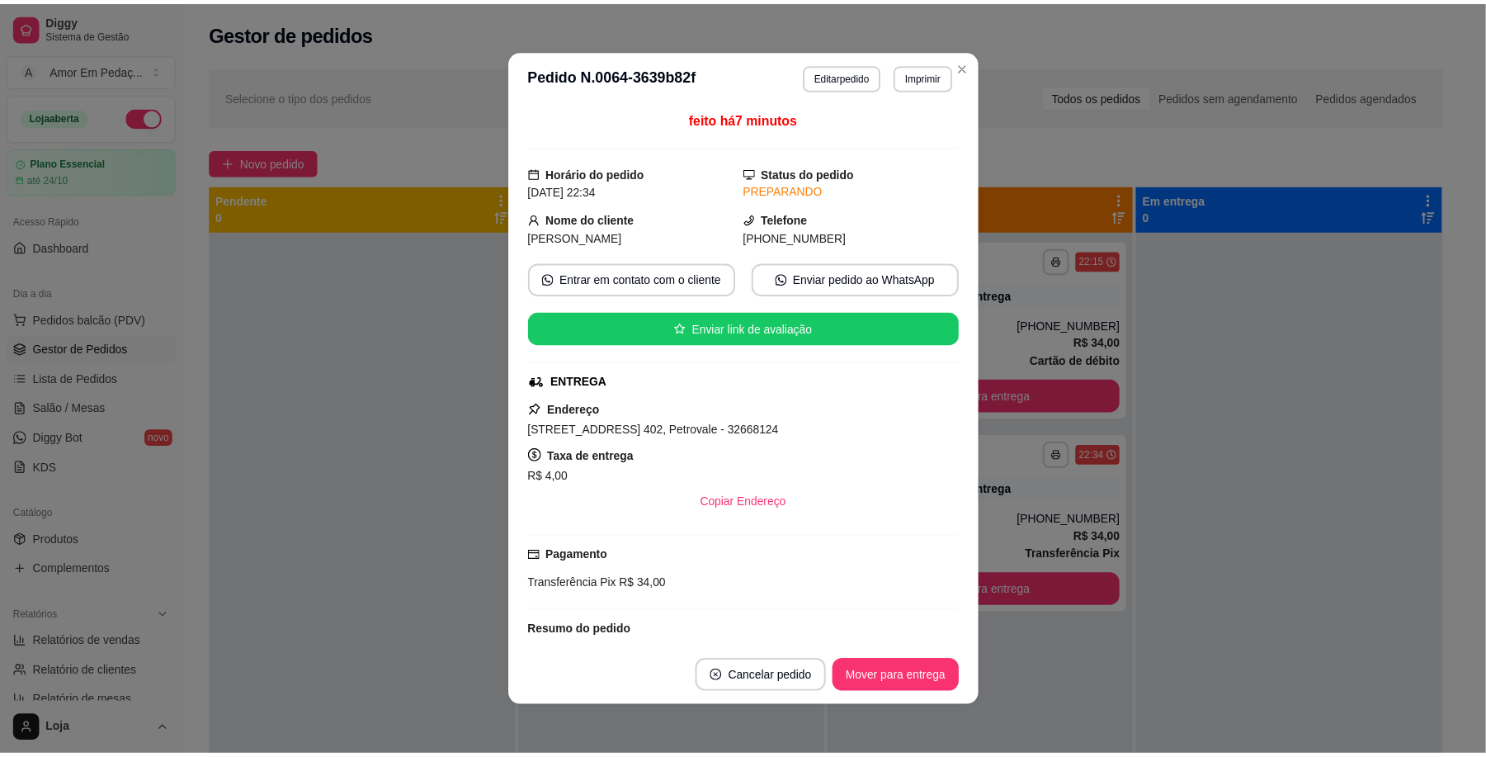
scroll to position [395, 0]
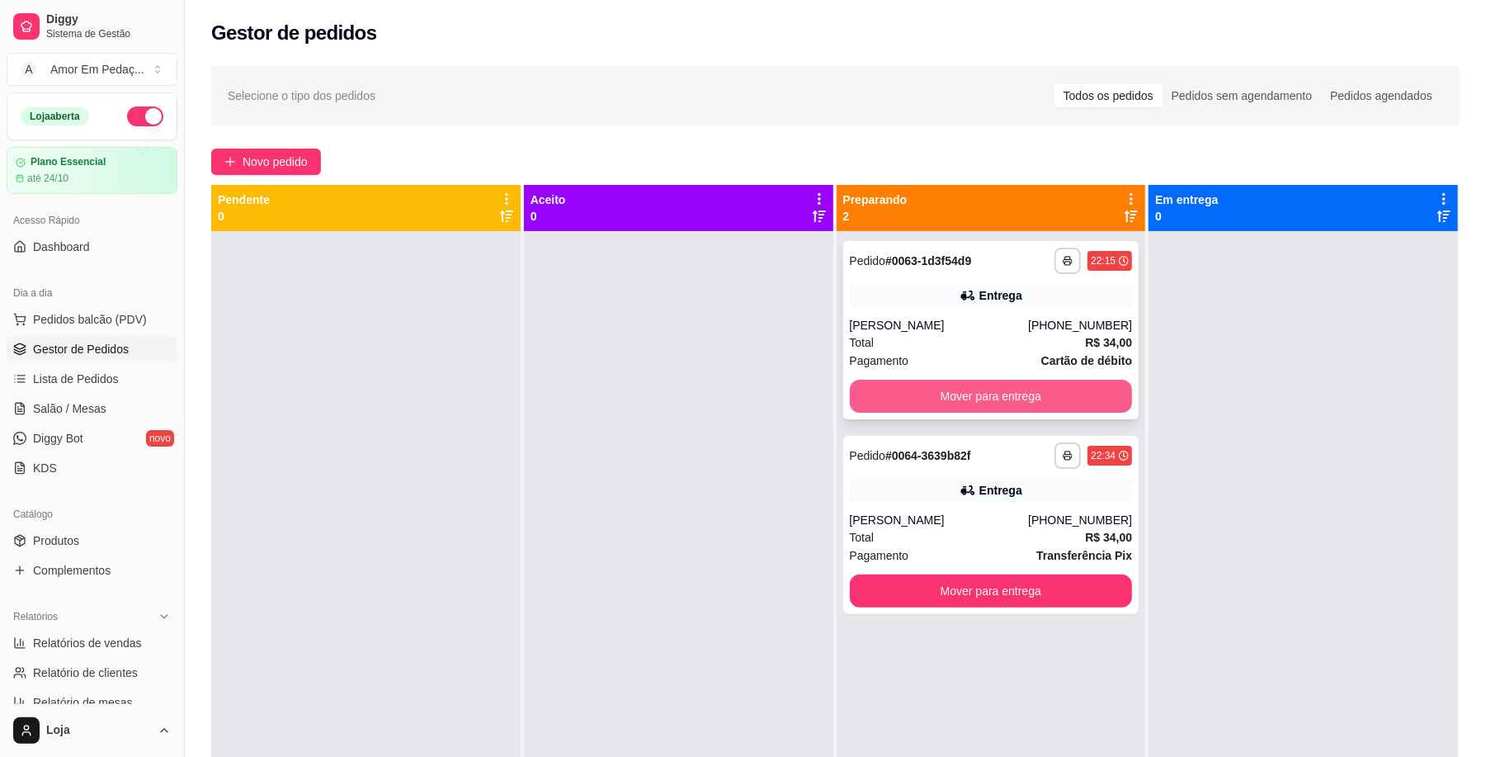
click at [1089, 399] on button "Mover para entrega" at bounding box center [991, 396] width 283 height 33
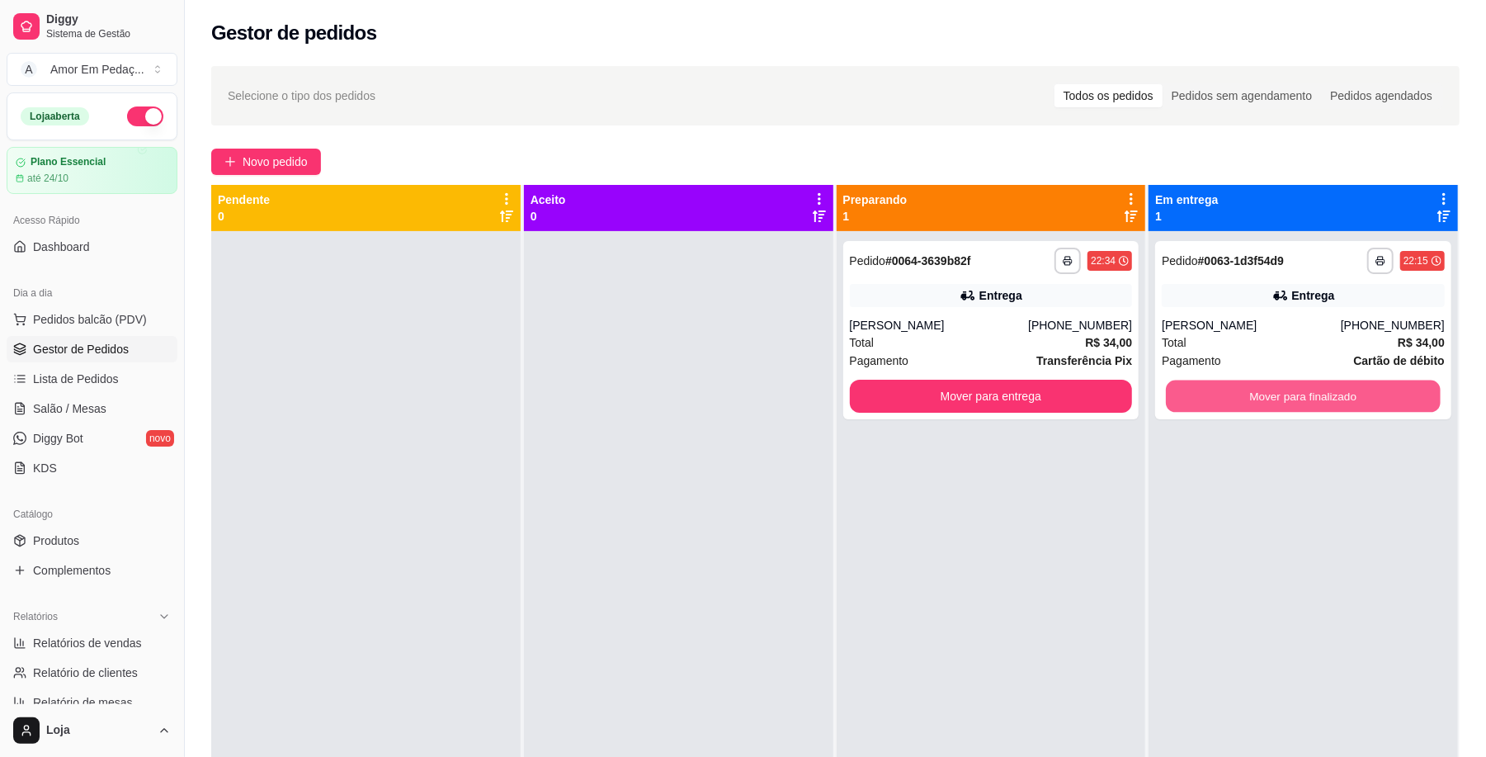
click at [1207, 385] on button "Mover para finalizado" at bounding box center [1303, 396] width 274 height 32
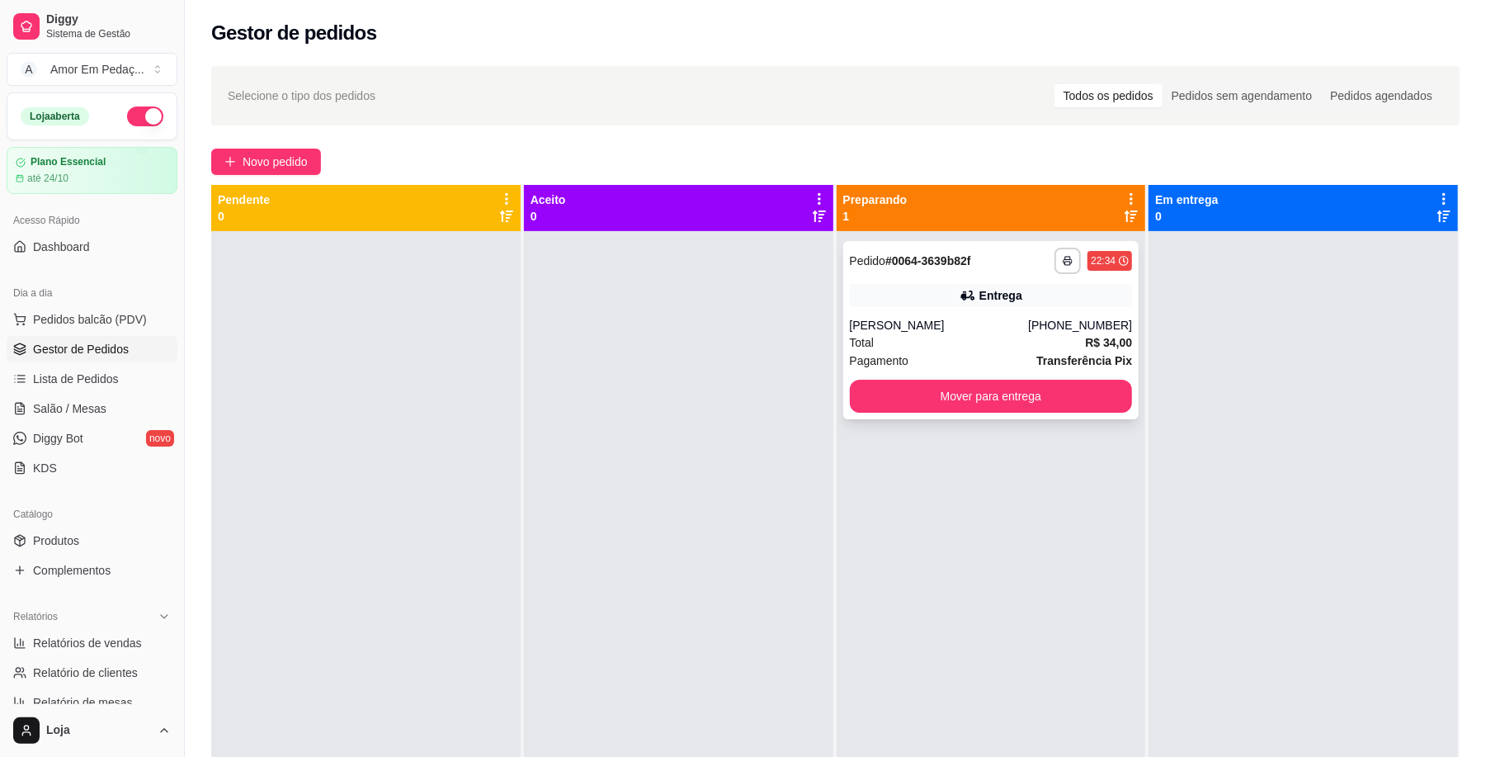
click at [1070, 413] on div "**********" at bounding box center [992, 330] width 296 height 178
click at [1061, 404] on button "Mover para entrega" at bounding box center [991, 396] width 283 height 33
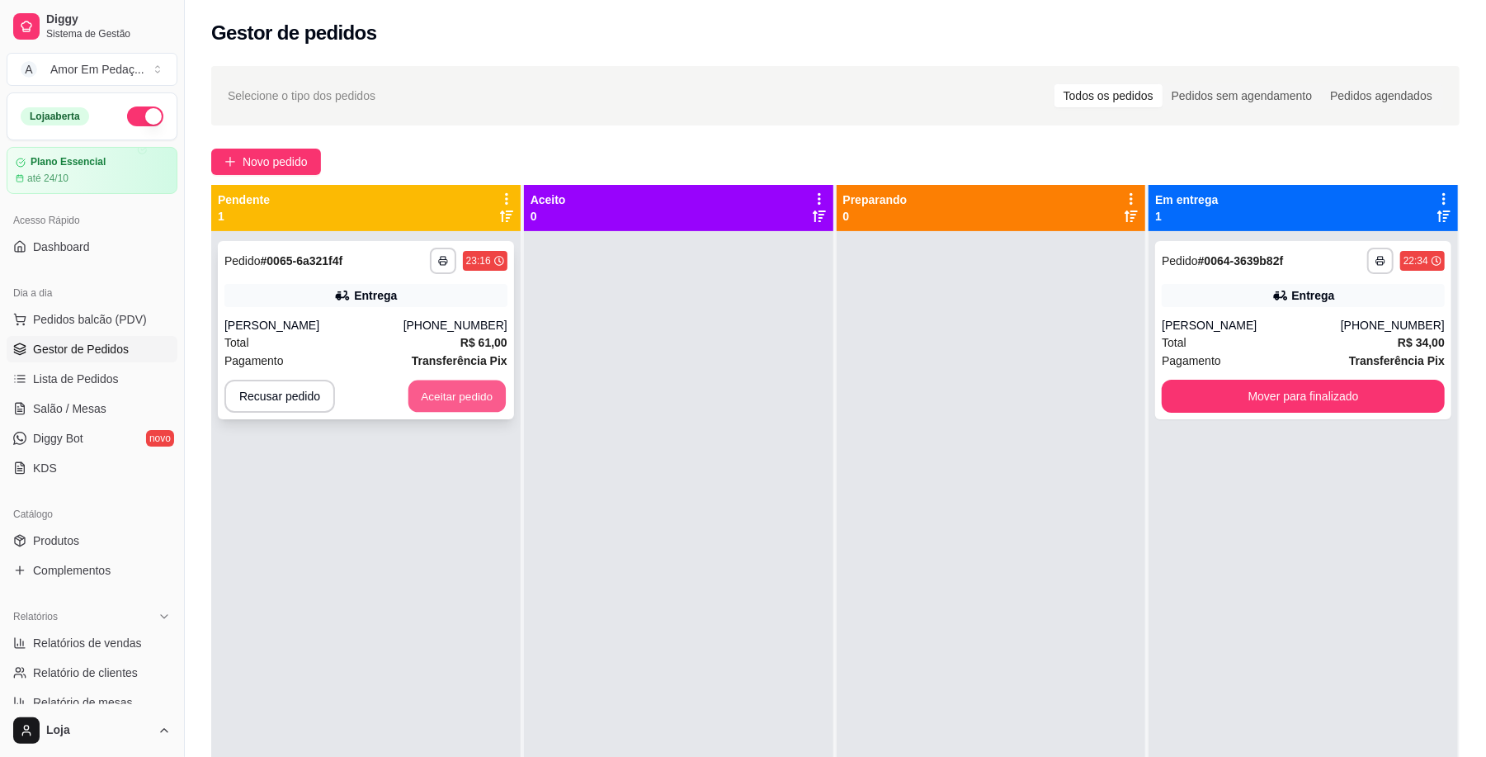
click at [486, 393] on button "Aceitar pedido" at bounding box center [457, 396] width 97 height 32
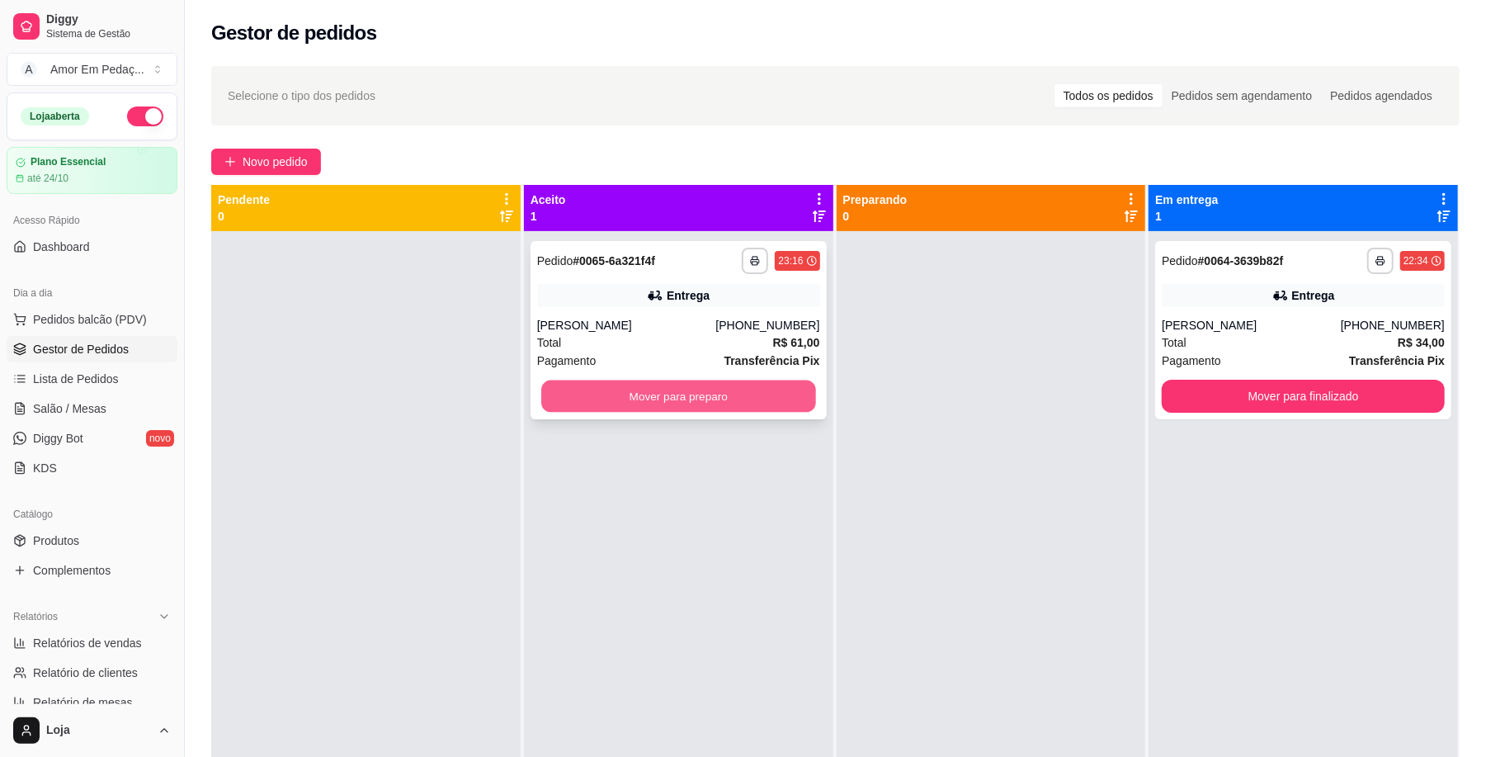
click at [669, 385] on button "Mover para preparo" at bounding box center [678, 396] width 274 height 32
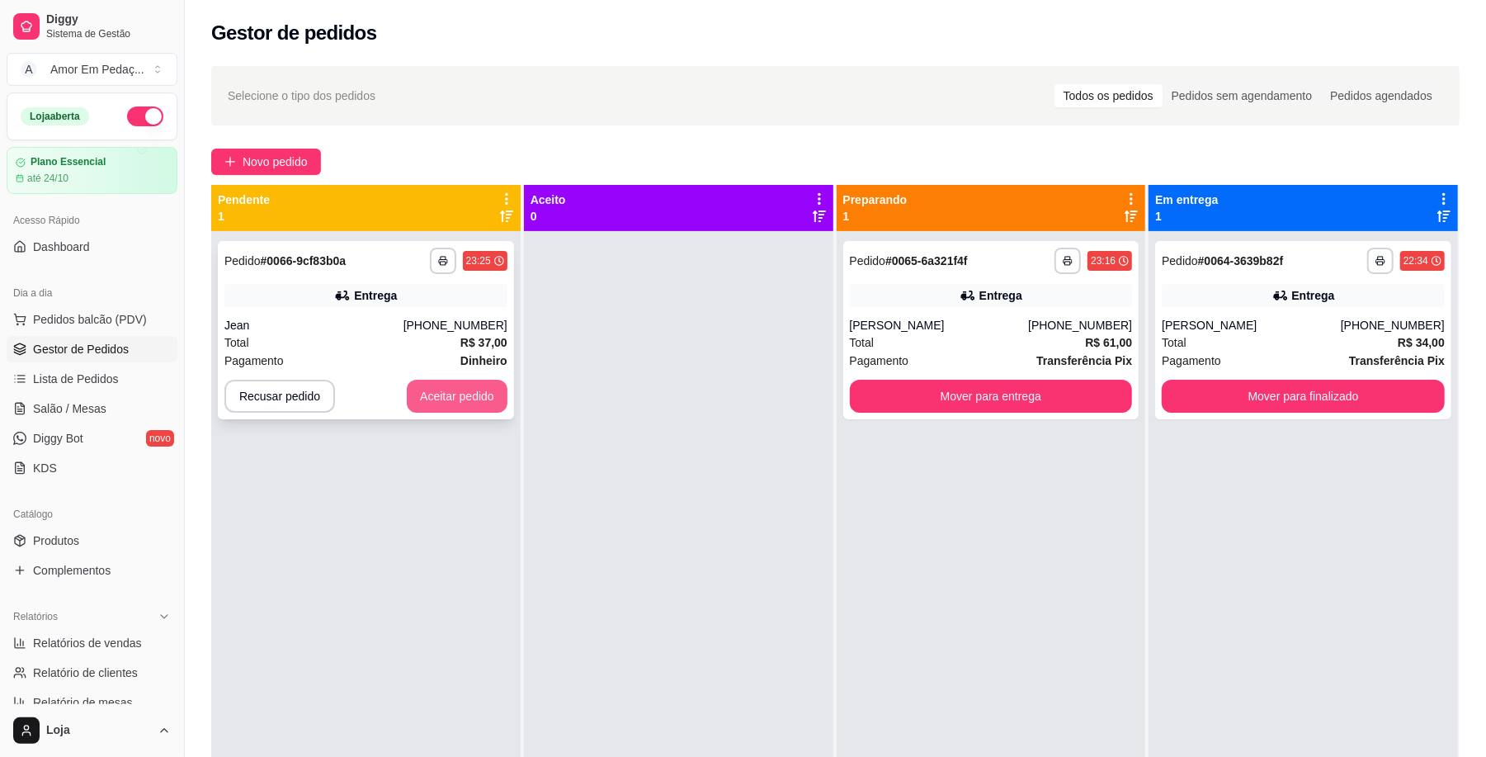
click at [479, 391] on button "Aceitar pedido" at bounding box center [457, 396] width 101 height 33
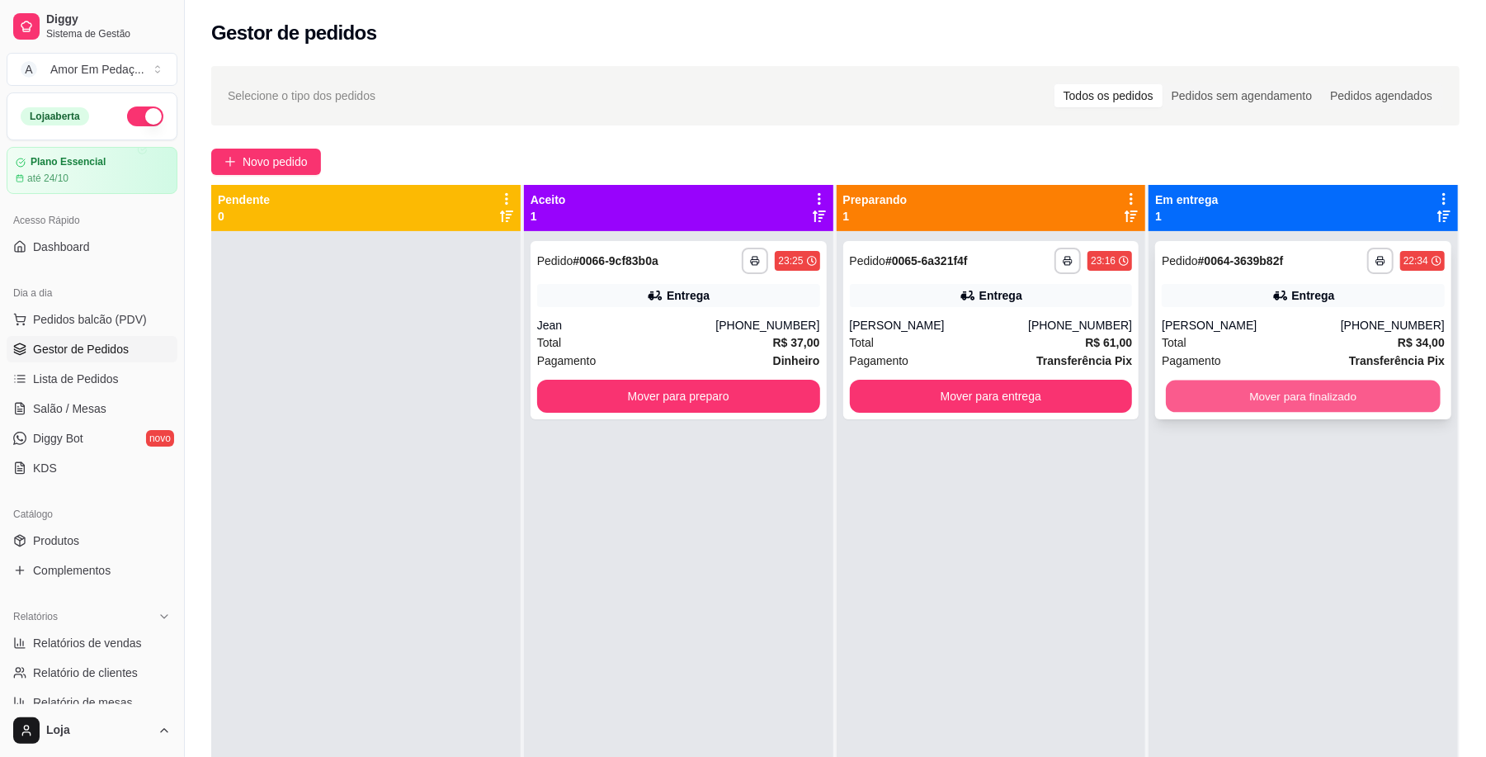
click at [1230, 390] on button "Mover para finalizado" at bounding box center [1303, 396] width 274 height 32
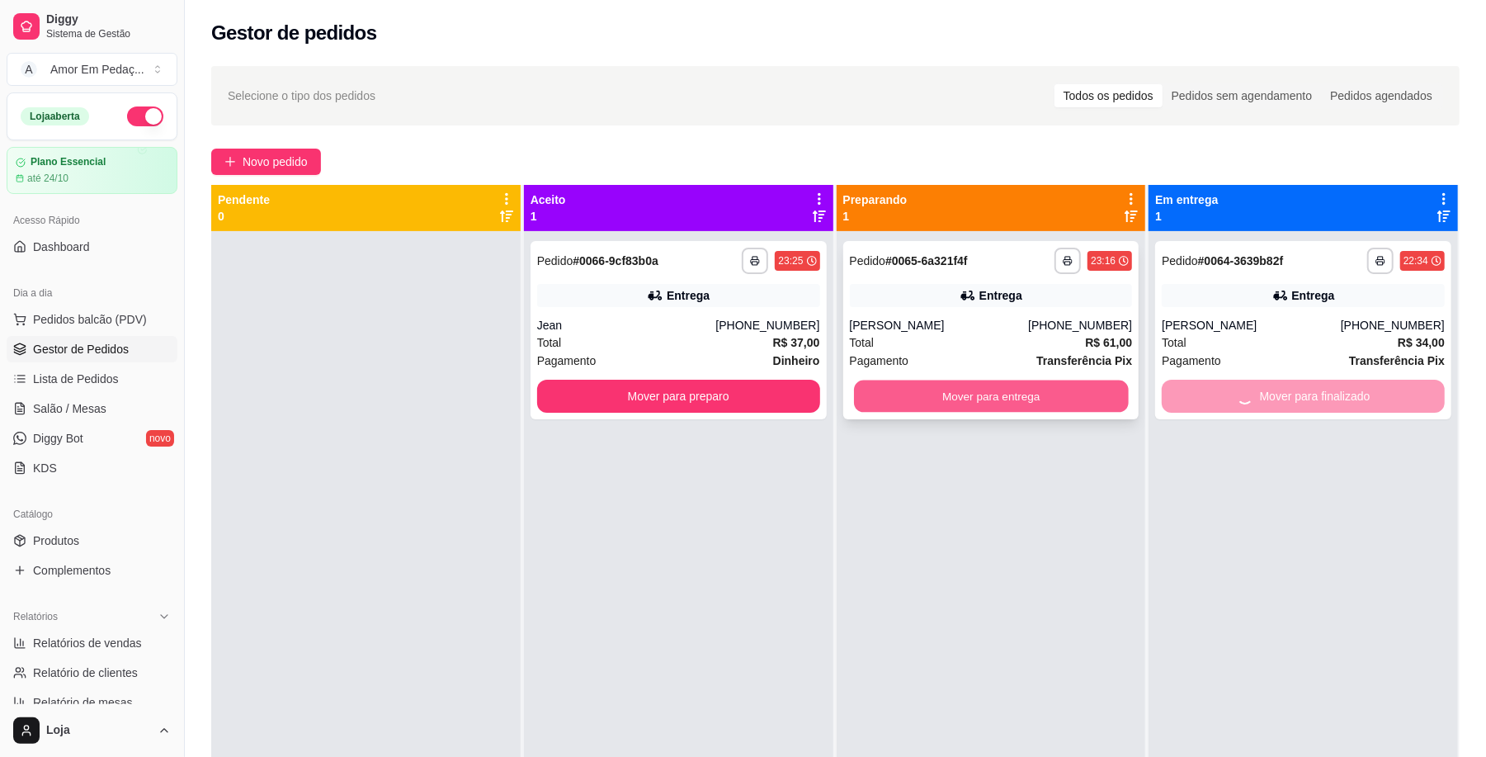
click at [1021, 397] on button "Mover para entrega" at bounding box center [991, 396] width 274 height 32
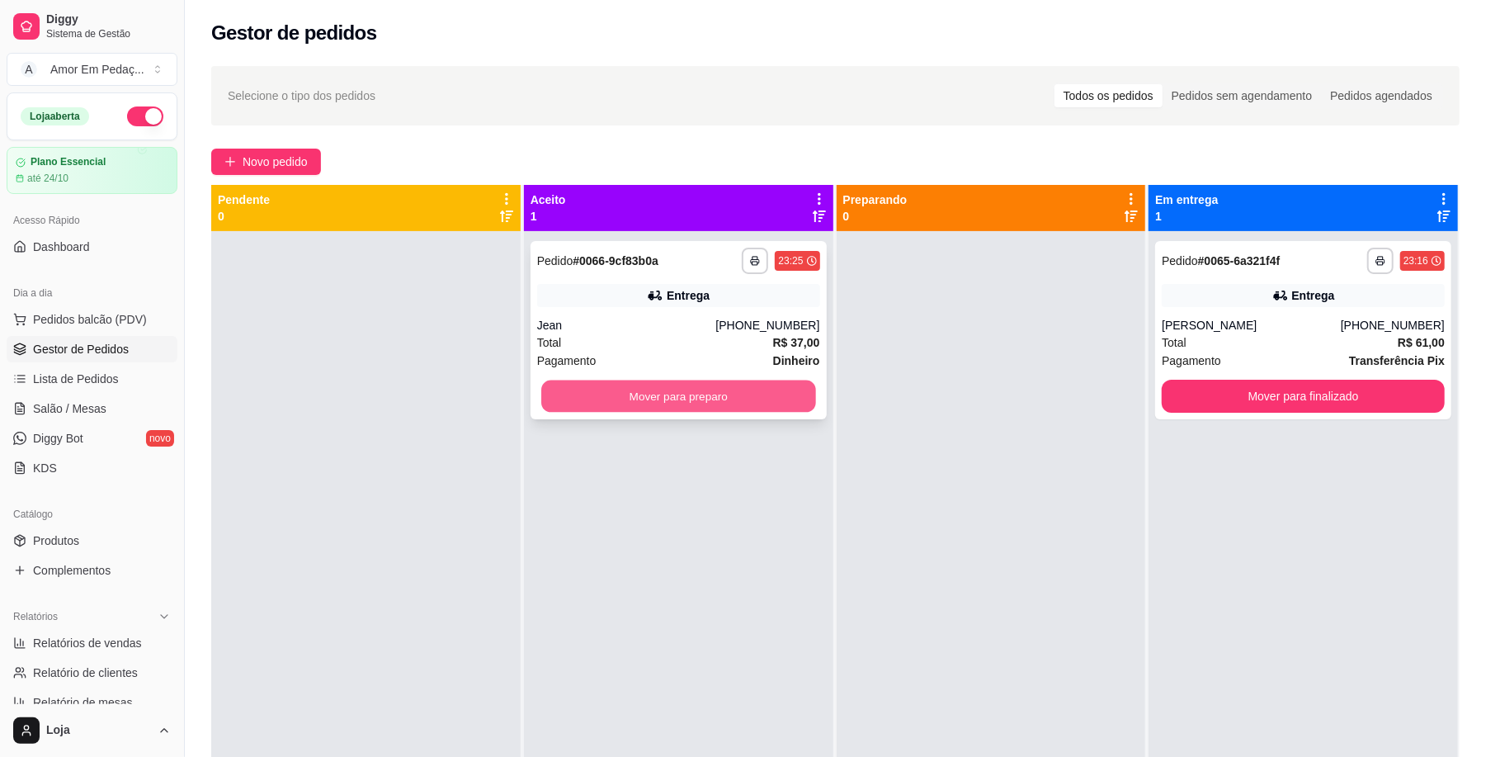
click at [705, 399] on button "Mover para preparo" at bounding box center [678, 396] width 274 height 32
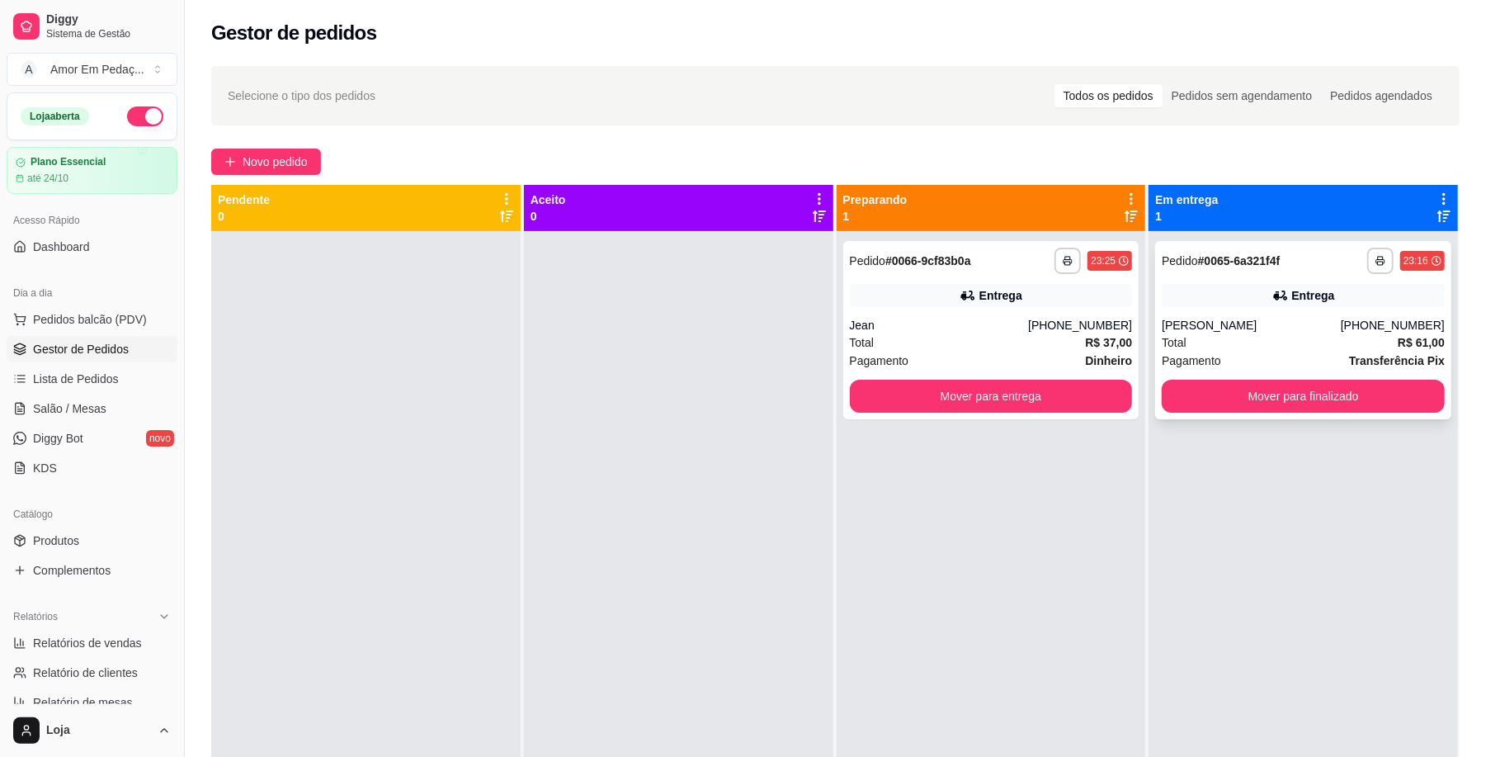
click at [1228, 377] on div "**********" at bounding box center [1303, 330] width 296 height 178
click at [1219, 391] on button "Mover para finalizado" at bounding box center [1303, 396] width 283 height 33
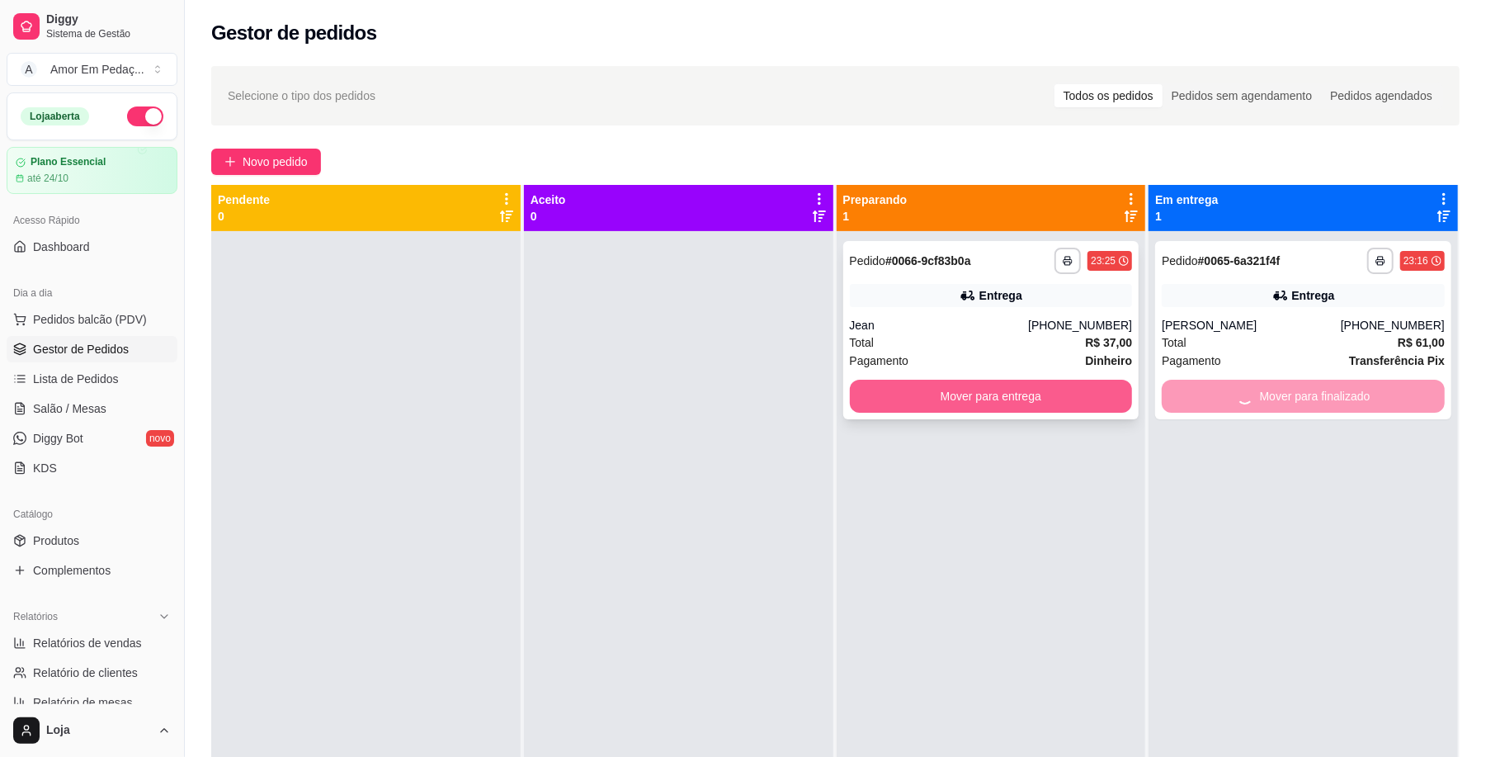
click at [962, 399] on button "Mover para entrega" at bounding box center [991, 396] width 283 height 33
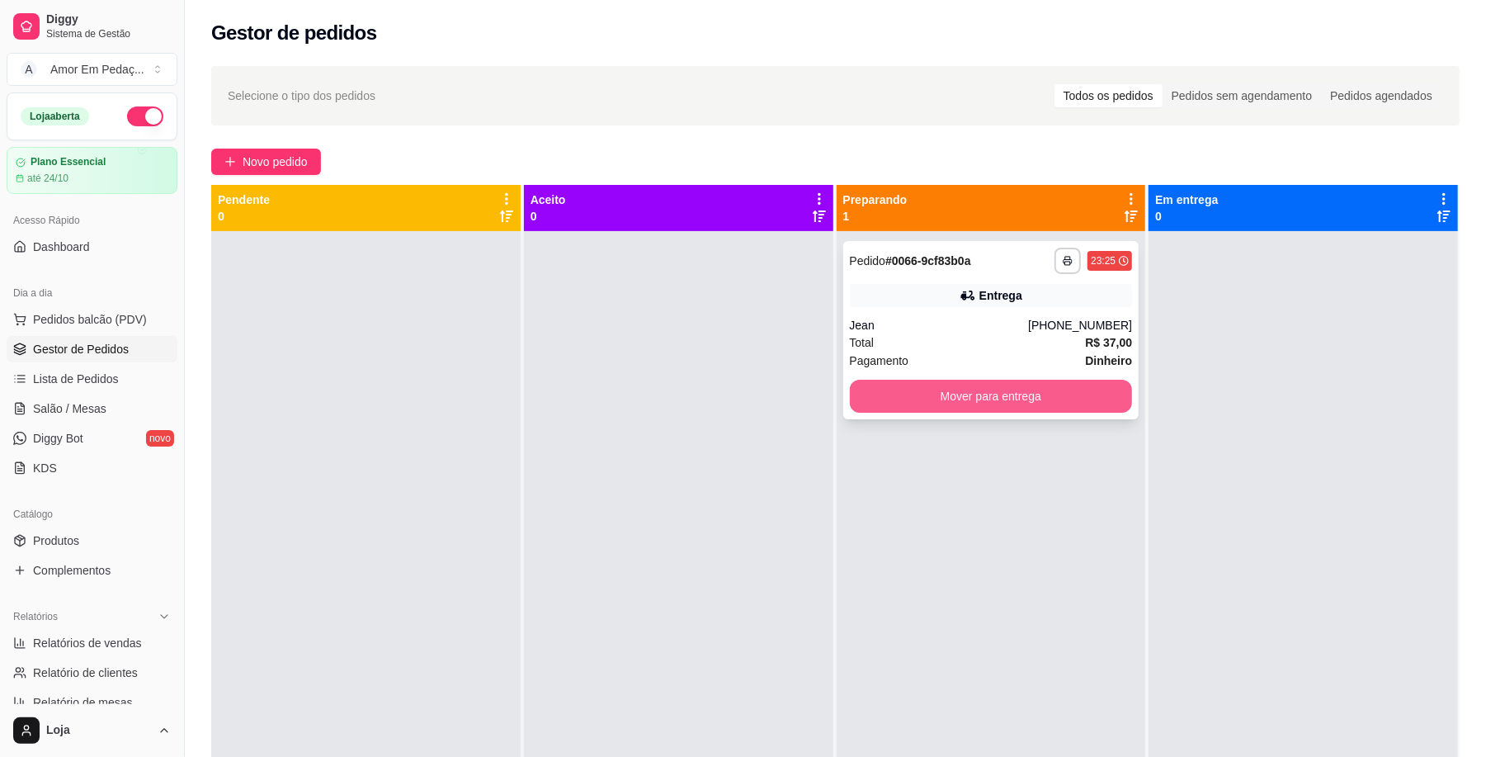
click at [1057, 390] on button "Mover para entrega" at bounding box center [991, 396] width 283 height 33
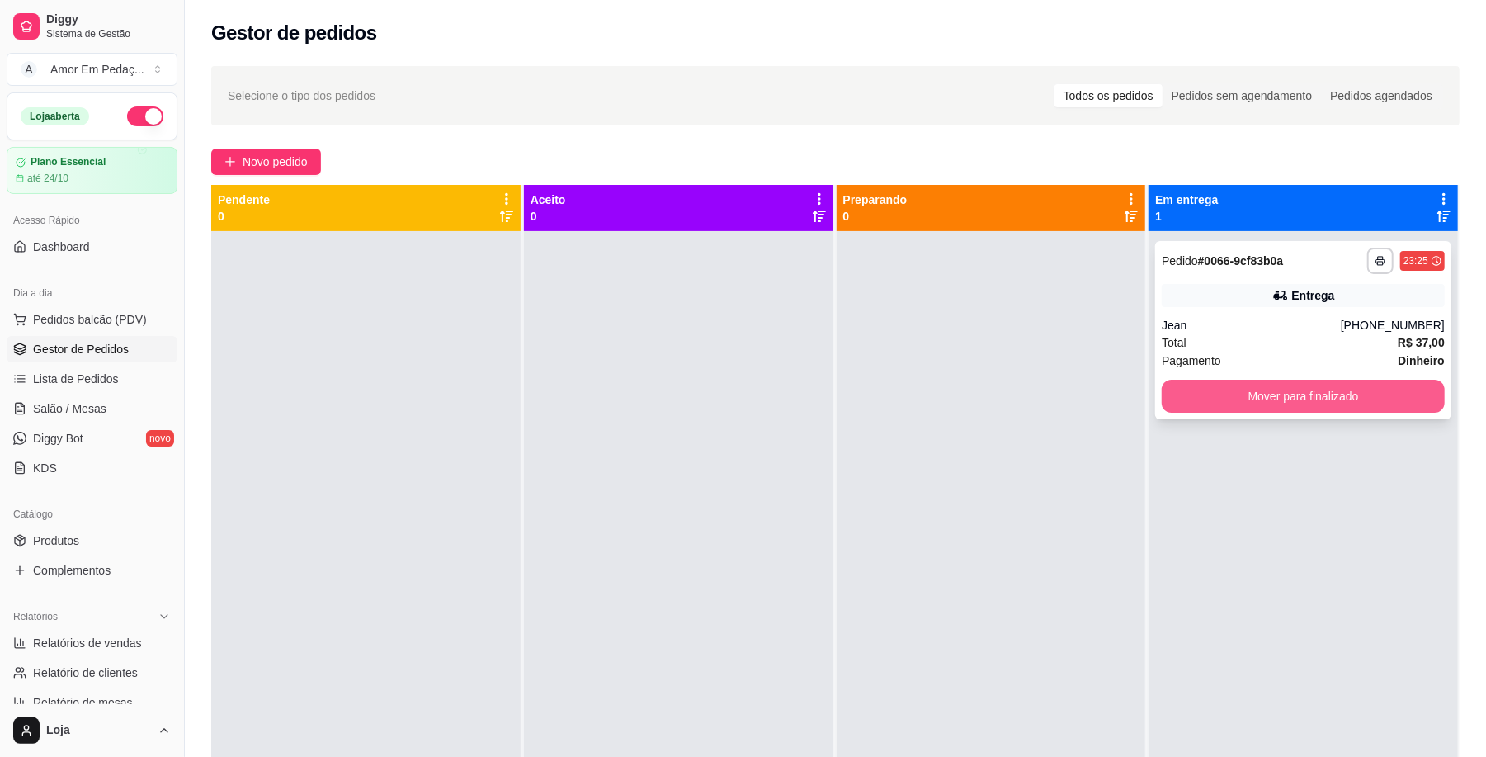
click at [1233, 390] on button "Mover para finalizado" at bounding box center [1303, 396] width 283 height 33
